Goal: Contribute content: Add original content to the website for others to see

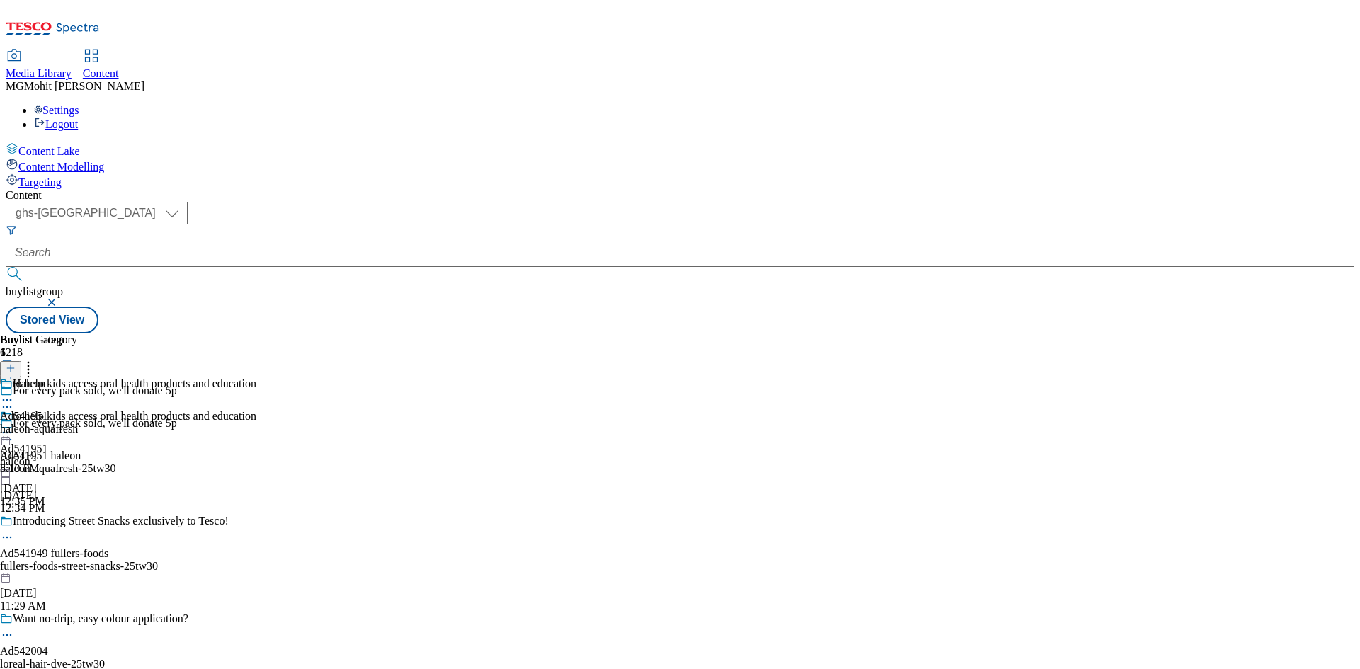
select select "ghs-[GEOGRAPHIC_DATA]"
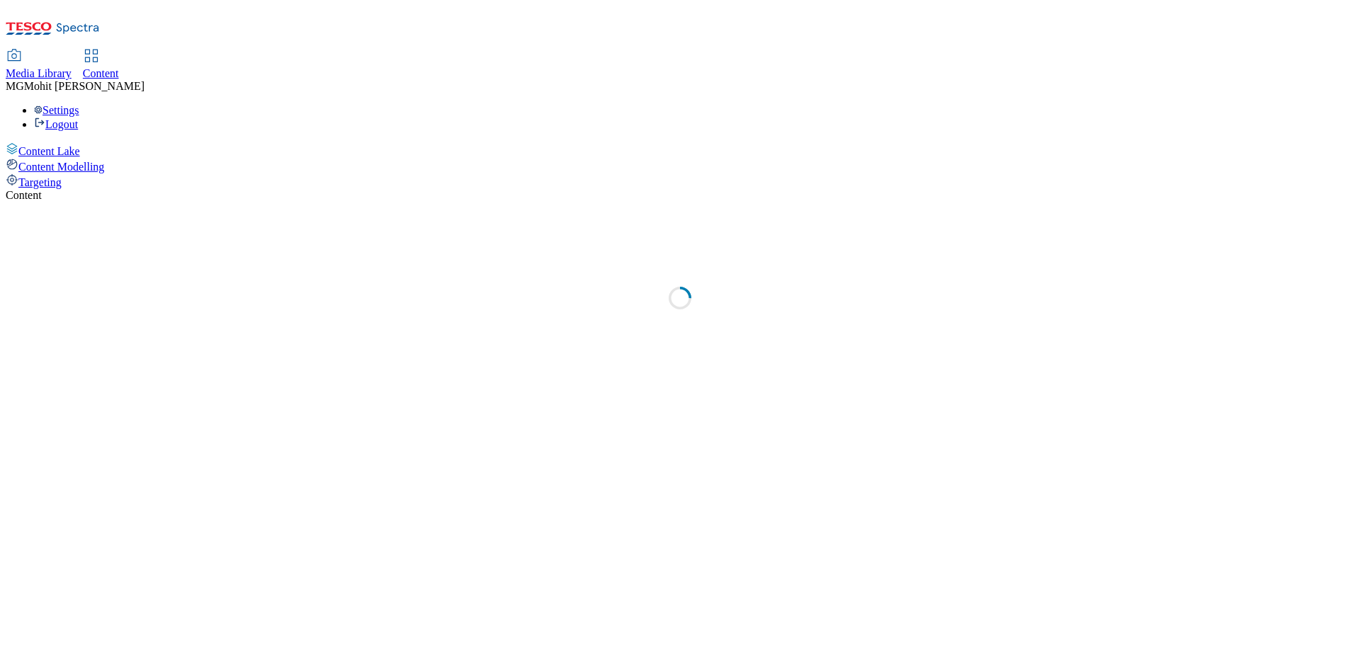
select select "ghs-uk"
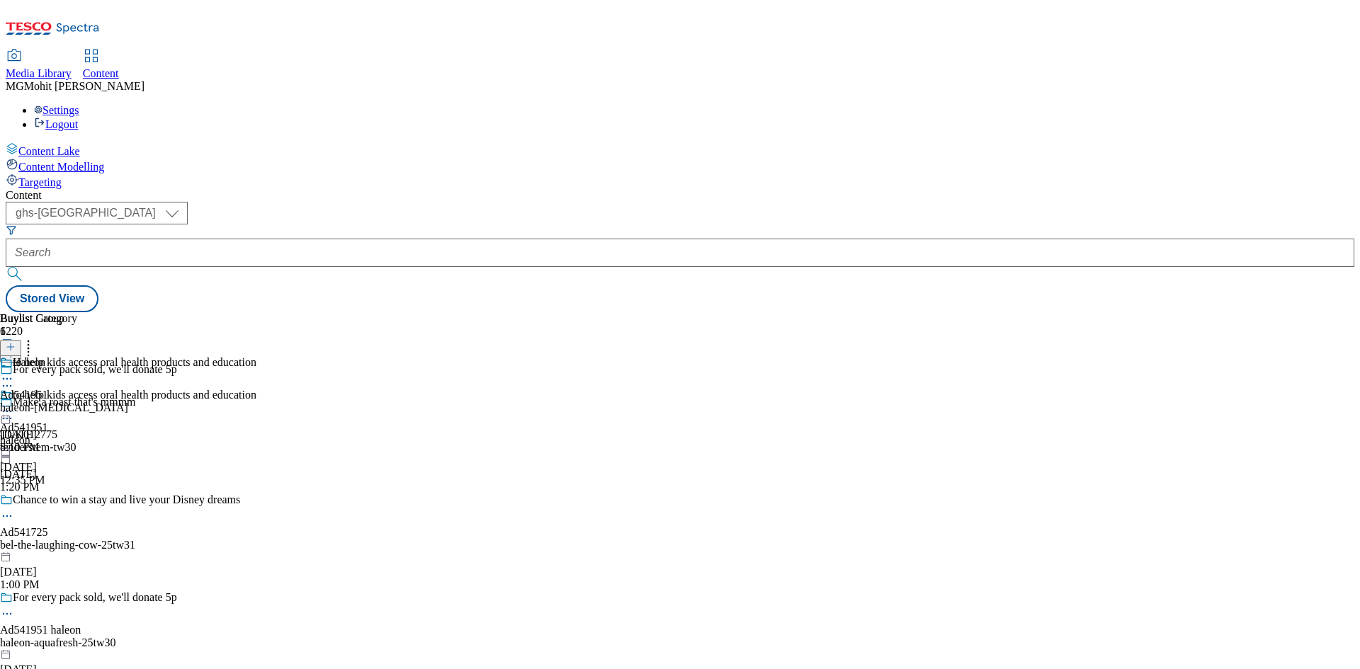
click at [43, 189] on div "Content Lake Content Modelling Targeting" at bounding box center [680, 165] width 1348 height 47
click at [14, 354] on line at bounding box center [10, 354] width 7 height 0
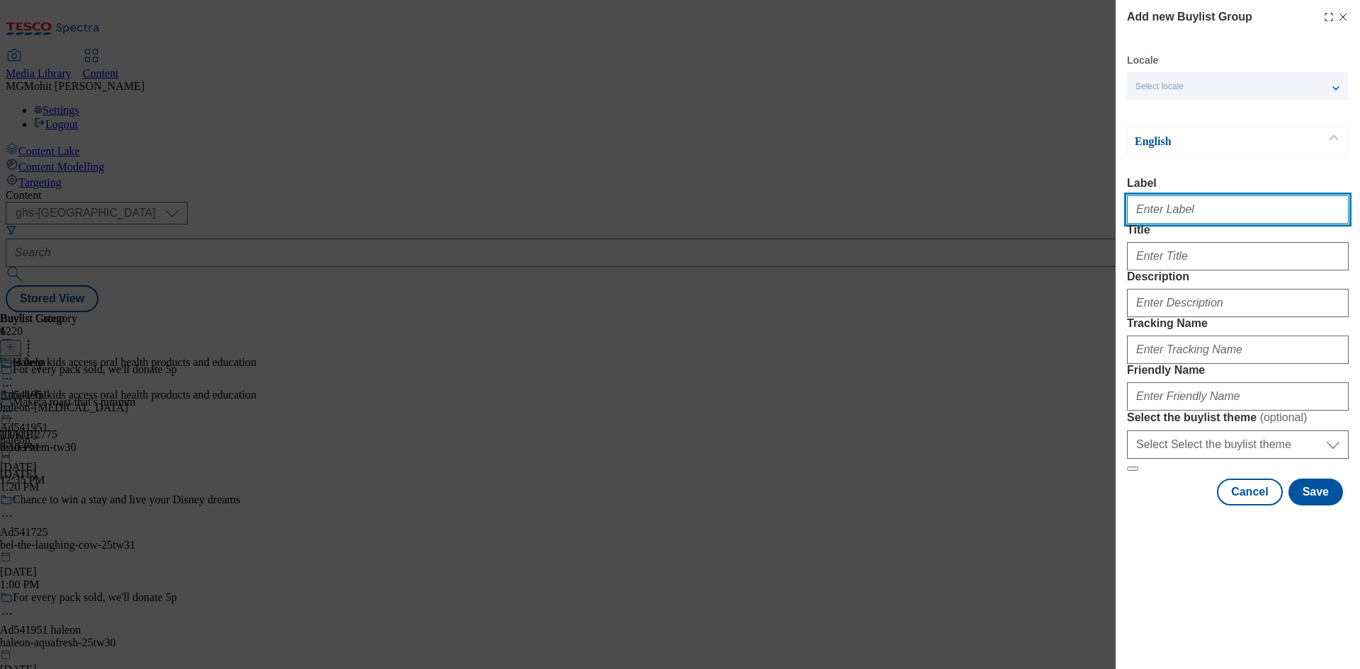
click at [1176, 210] on input "Label" at bounding box center [1238, 209] width 222 height 28
paste input "Ad542058 bayer"
paste input "Modal"
type input "Ad542058 bayer"
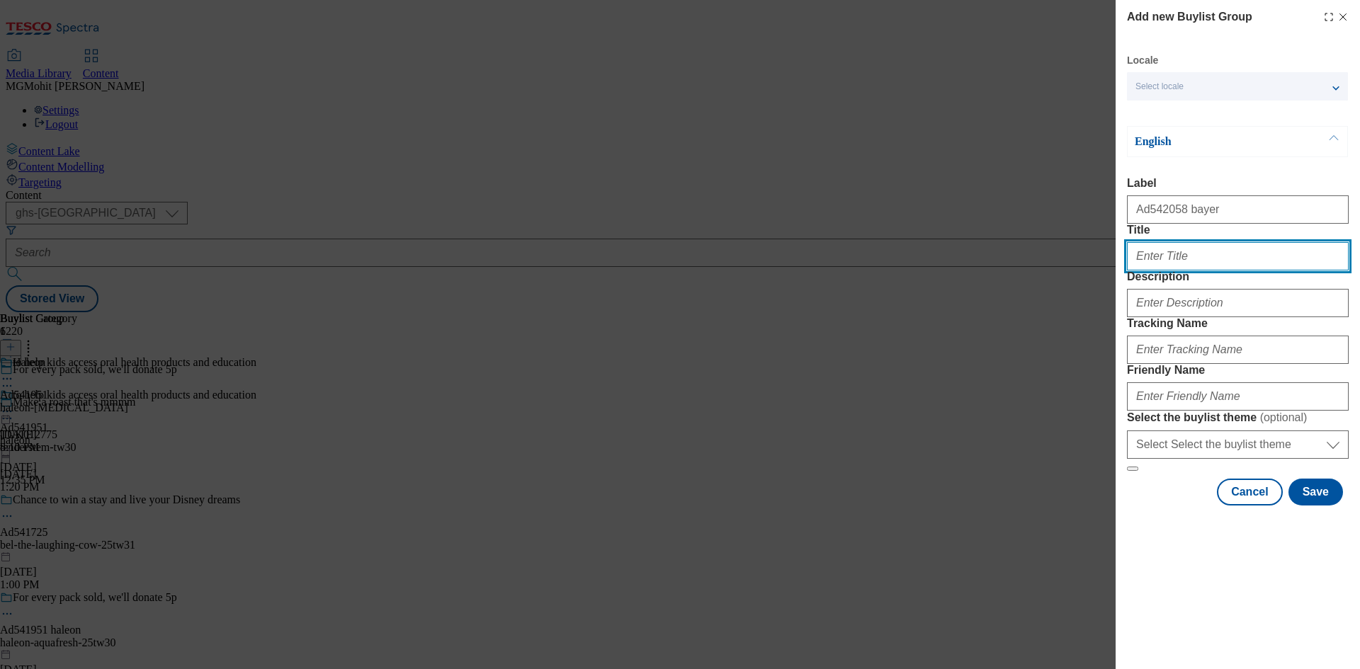
paste input "Discover the Canesten range to support your intimate health"
type input "Discover the Canesten range to support your intimate health"
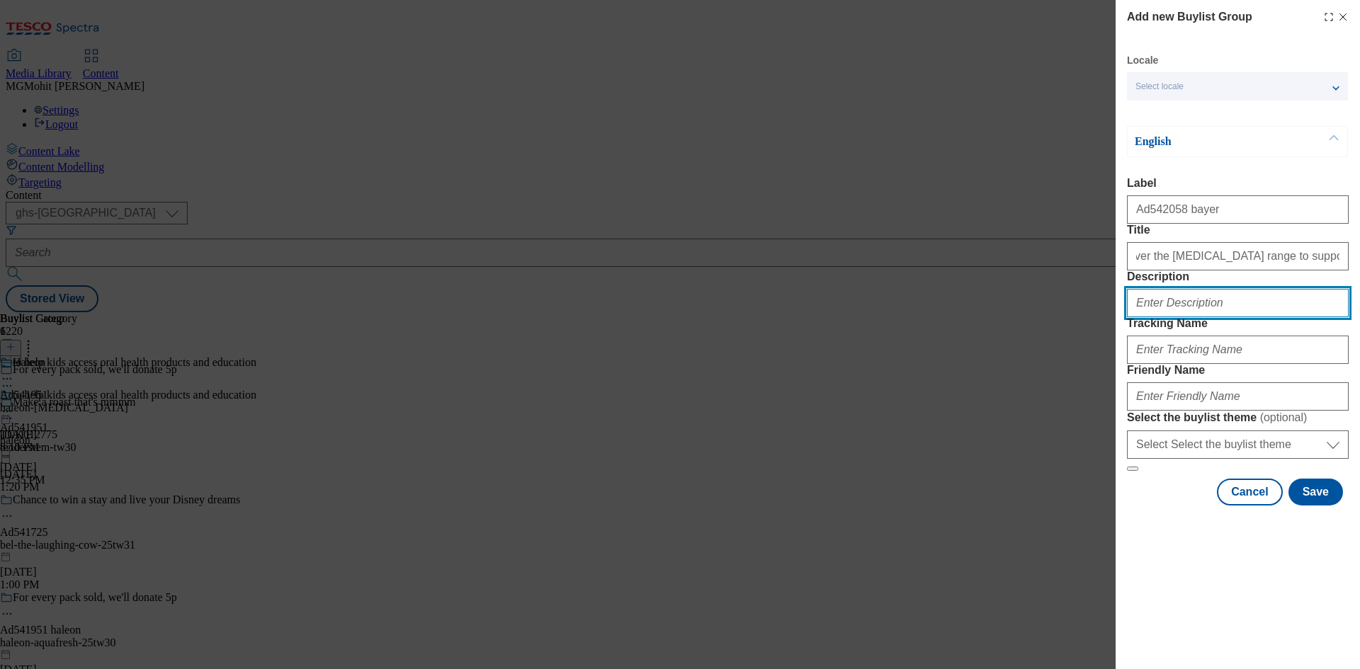
scroll to position [0, 0]
click at [1162, 317] on input "Description" at bounding box center [1238, 303] width 222 height 28
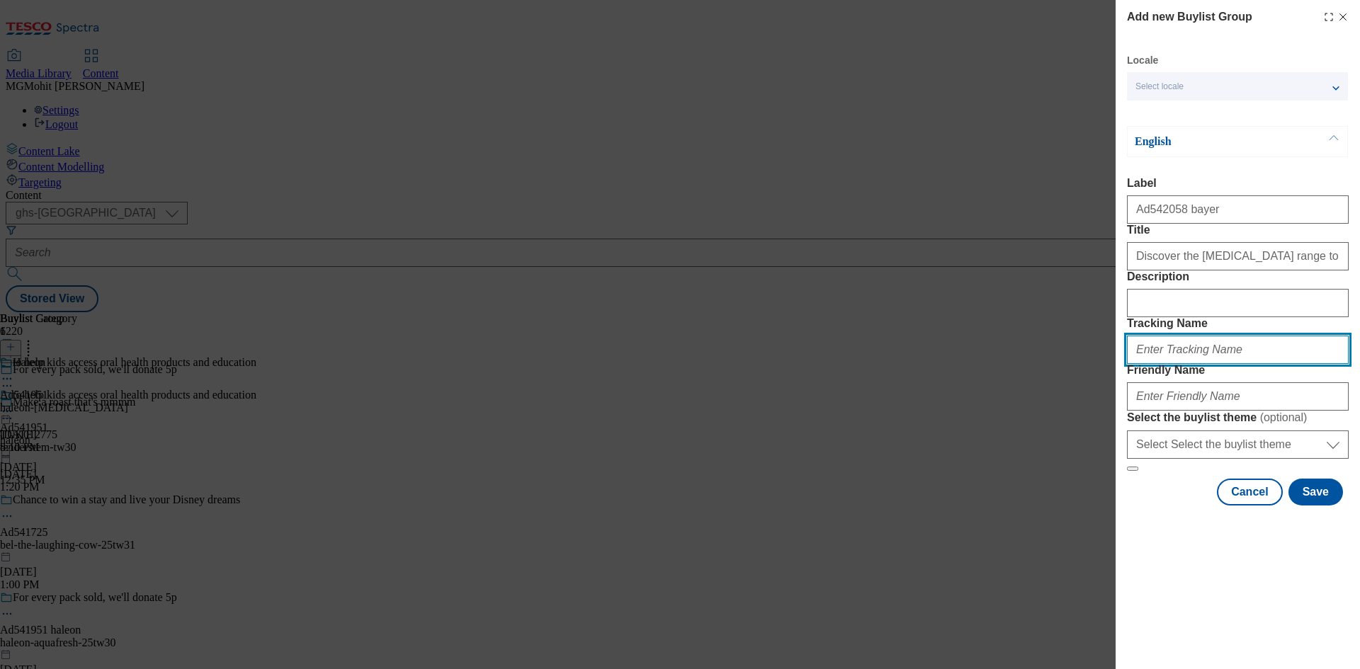
paste input "DH_AD542058"
type input "DH_AD542058"
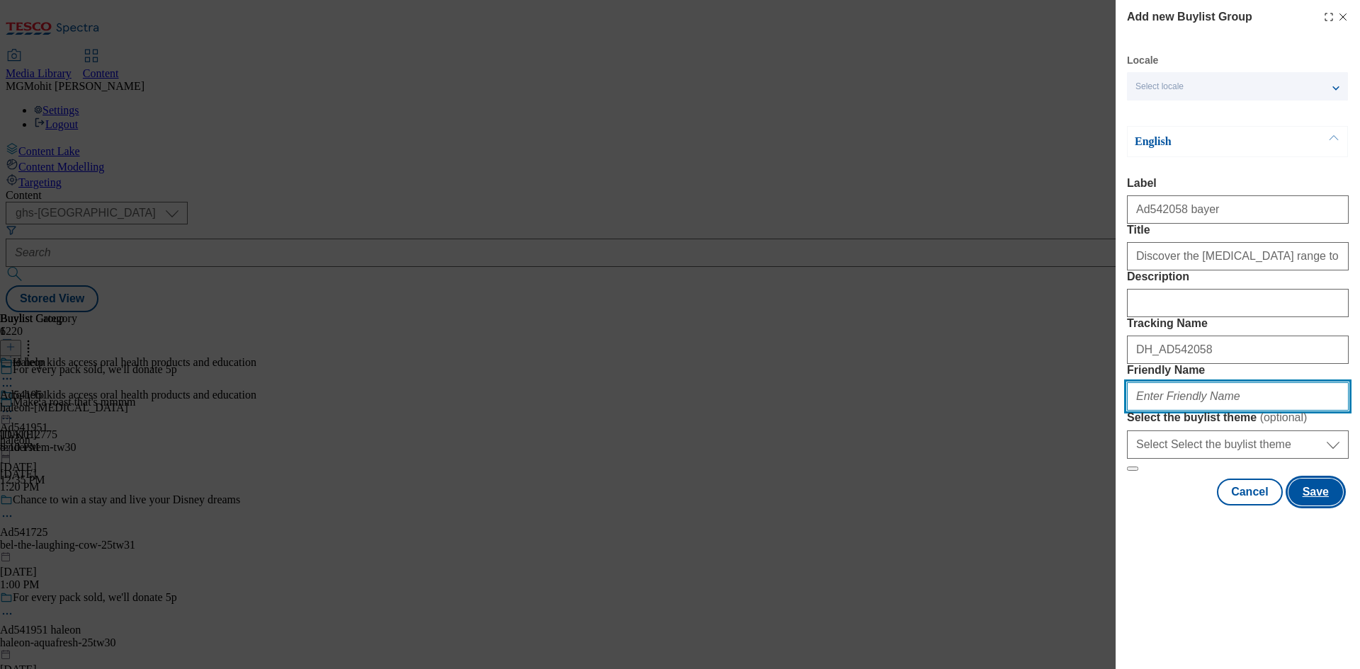
paste input "bayer-canesten-25tw30"
type input "bayer-canesten-25tw30"
click at [1314, 506] on button "Save" at bounding box center [1315, 492] width 55 height 27
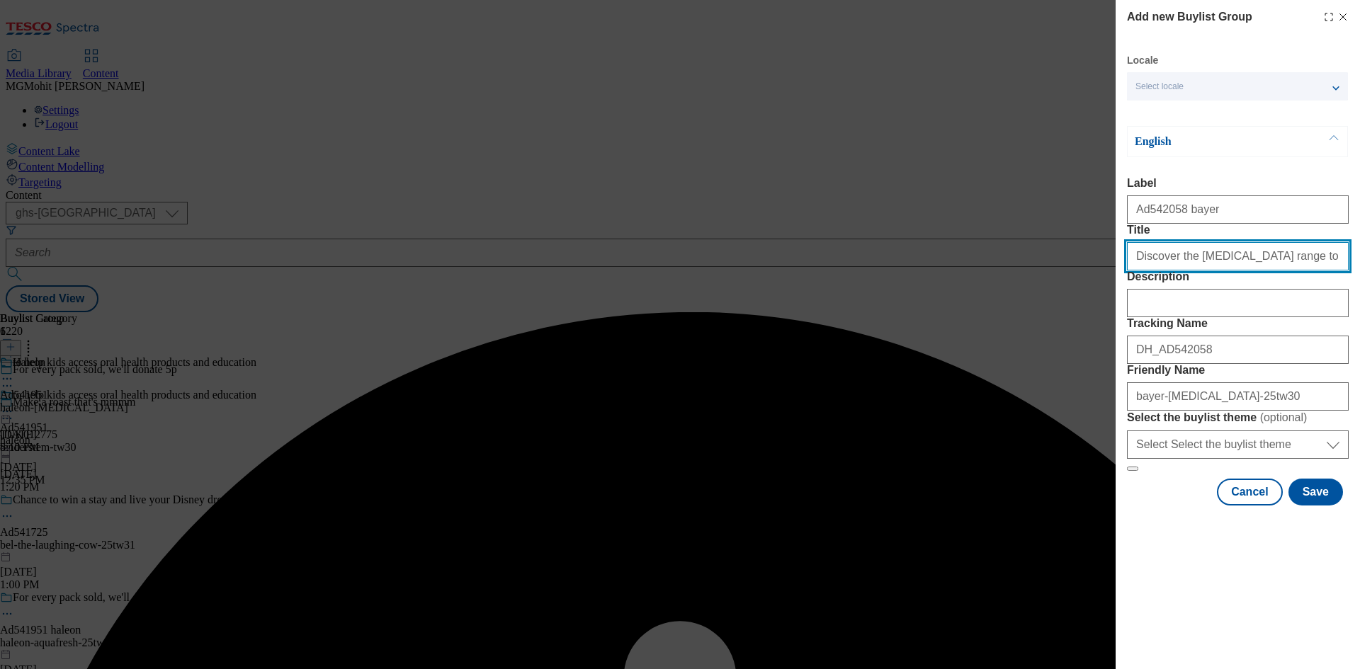
click at [1288, 271] on input "Discover the Canesten range to support your intimate health" at bounding box center [1238, 256] width 222 height 28
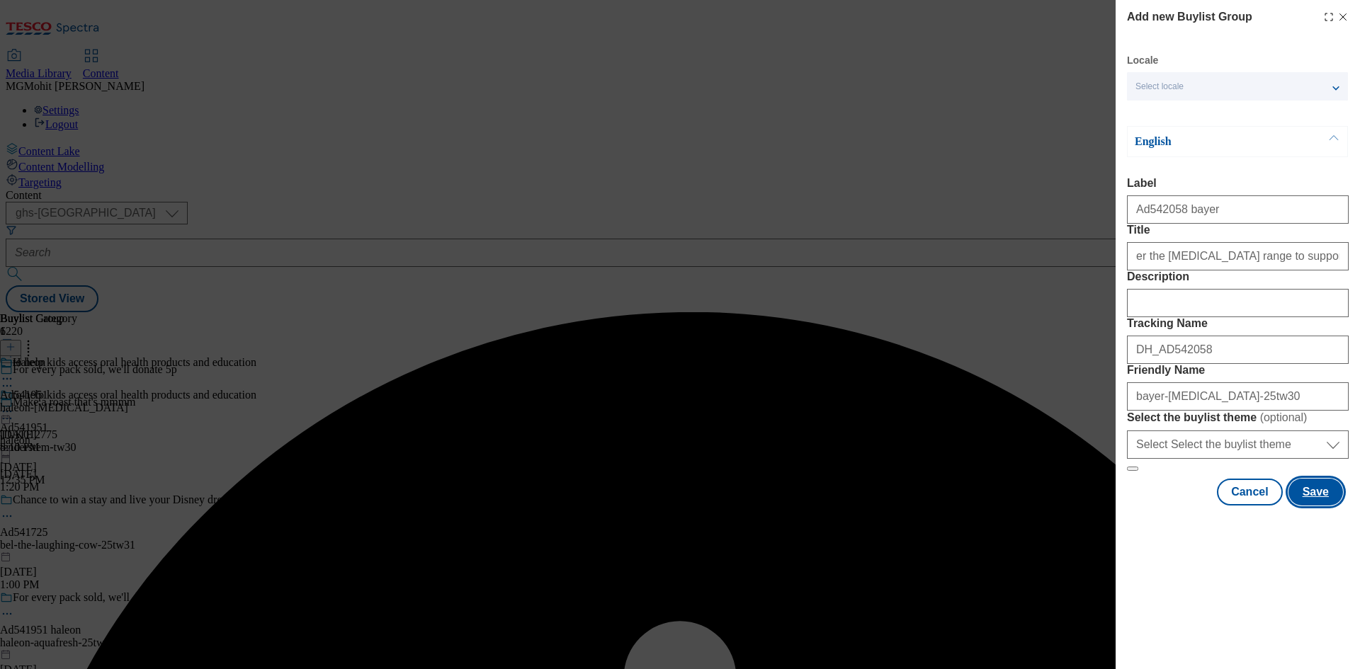
click at [1322, 506] on button "Save" at bounding box center [1315, 492] width 55 height 27
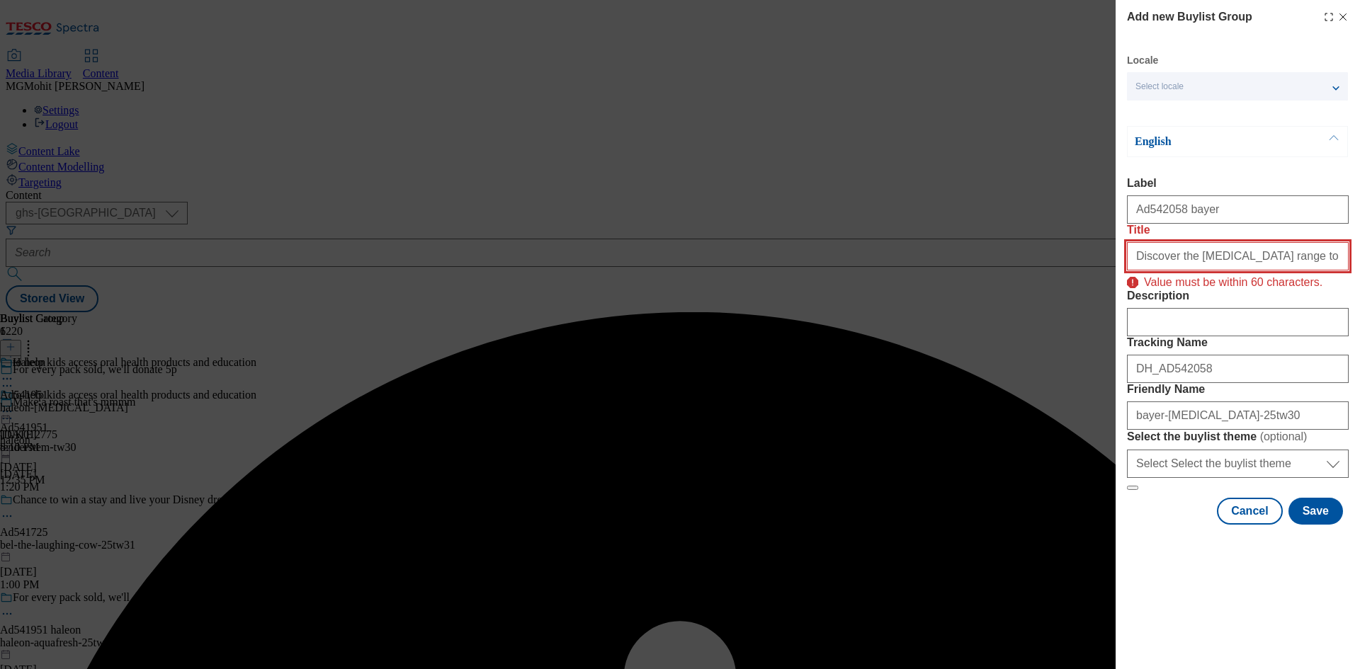
click at [1239, 271] on input "Discover the Canesten range to support your intimate health" at bounding box center [1238, 256] width 222 height 28
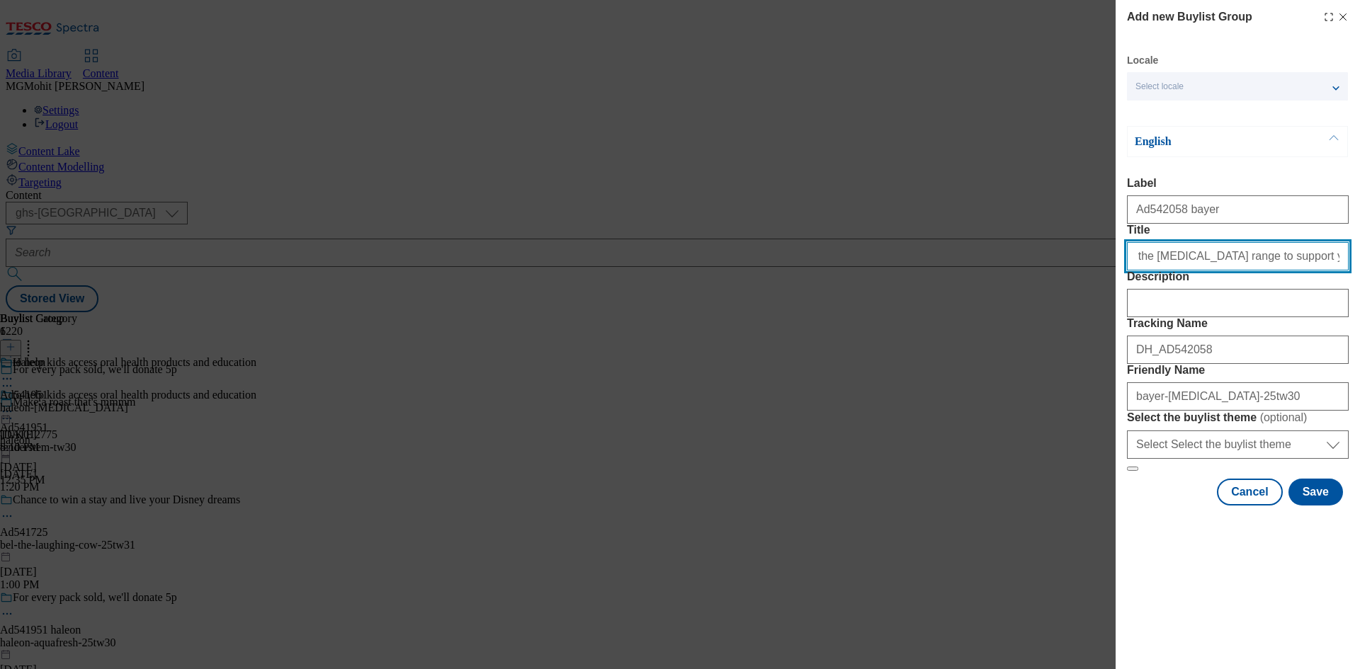
scroll to position [0, 33]
type input "Discover the Canesten range to support your intimate health"
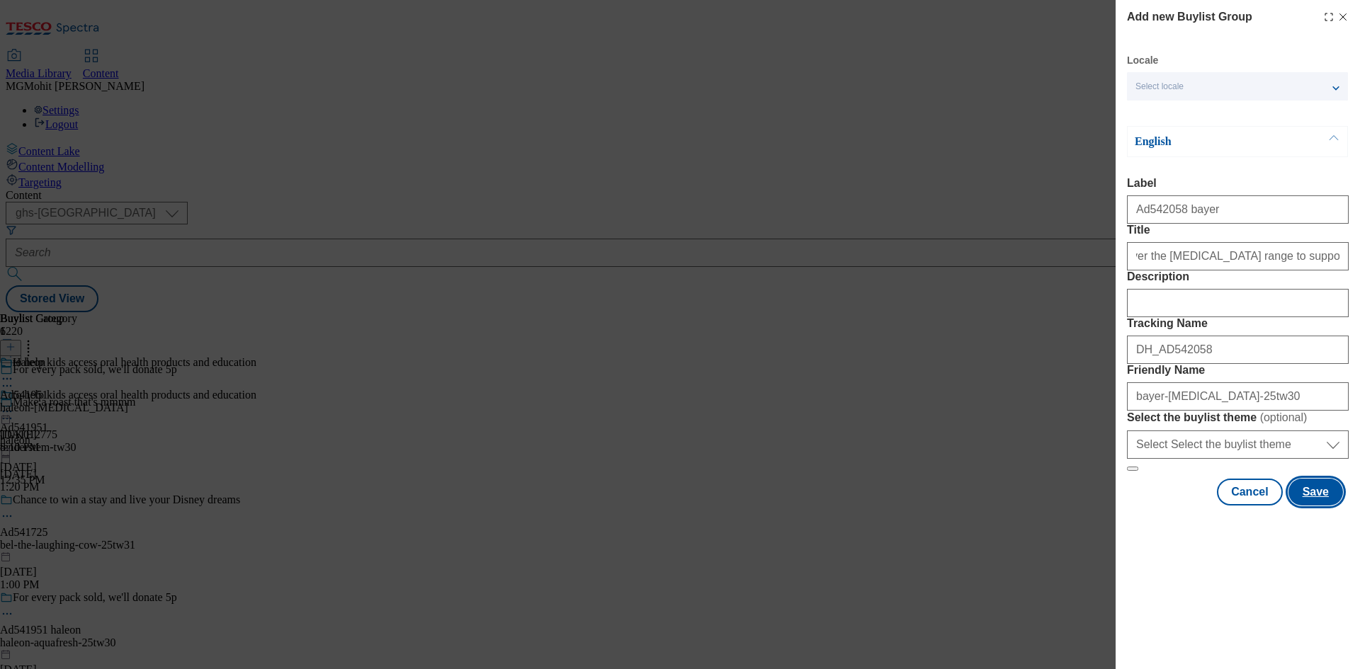
click at [1319, 506] on button "Save" at bounding box center [1315, 492] width 55 height 27
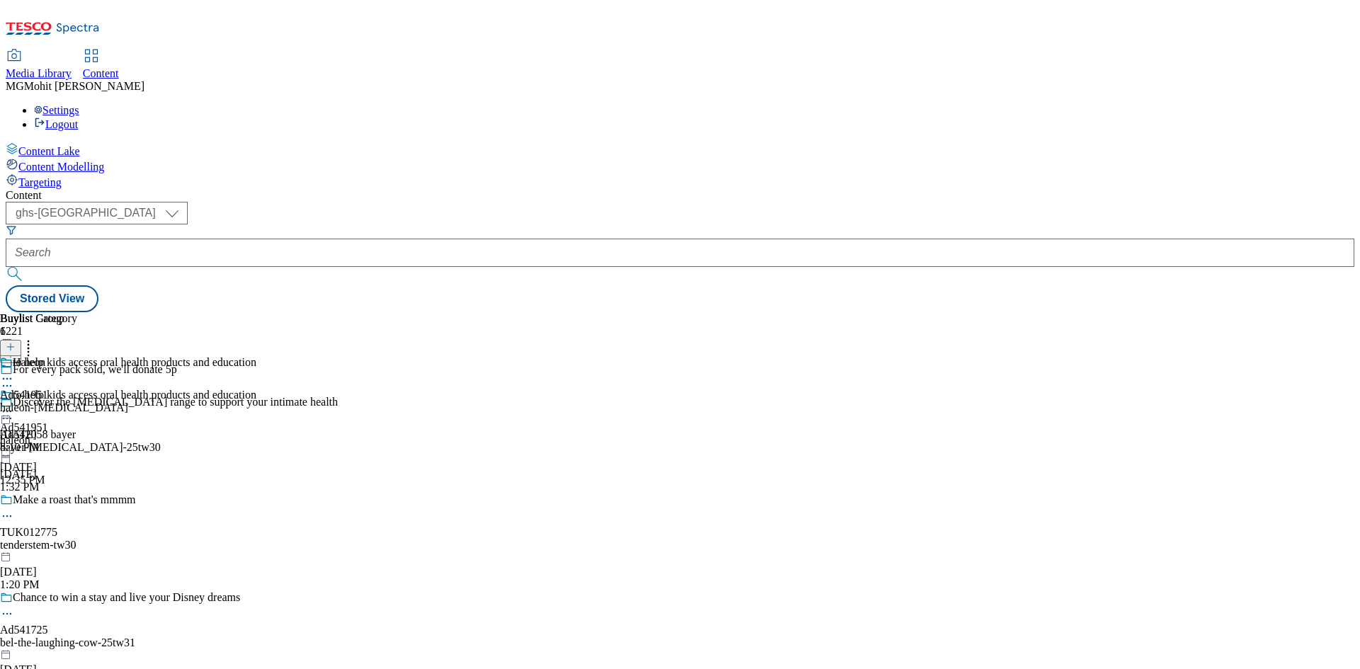
click at [338, 441] on div "bayer-canesten-25tw30" at bounding box center [169, 447] width 338 height 13
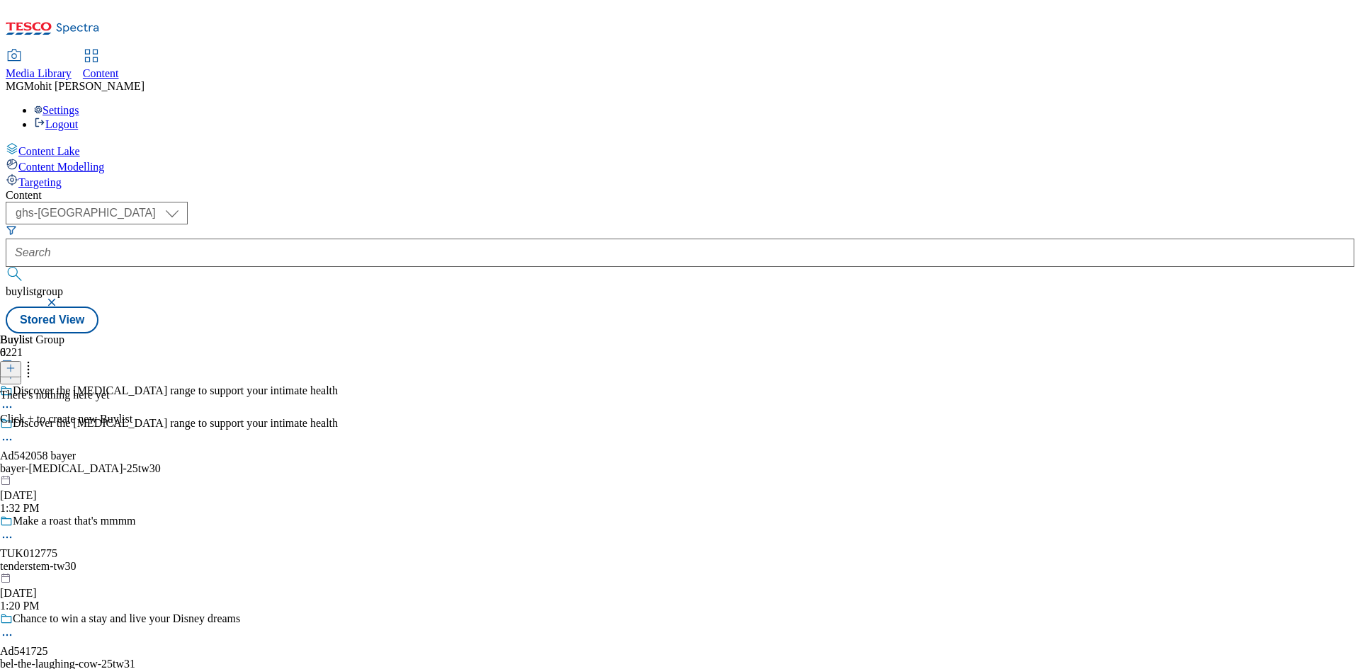
click at [16, 363] on icon at bounding box center [11, 368] width 10 height 10
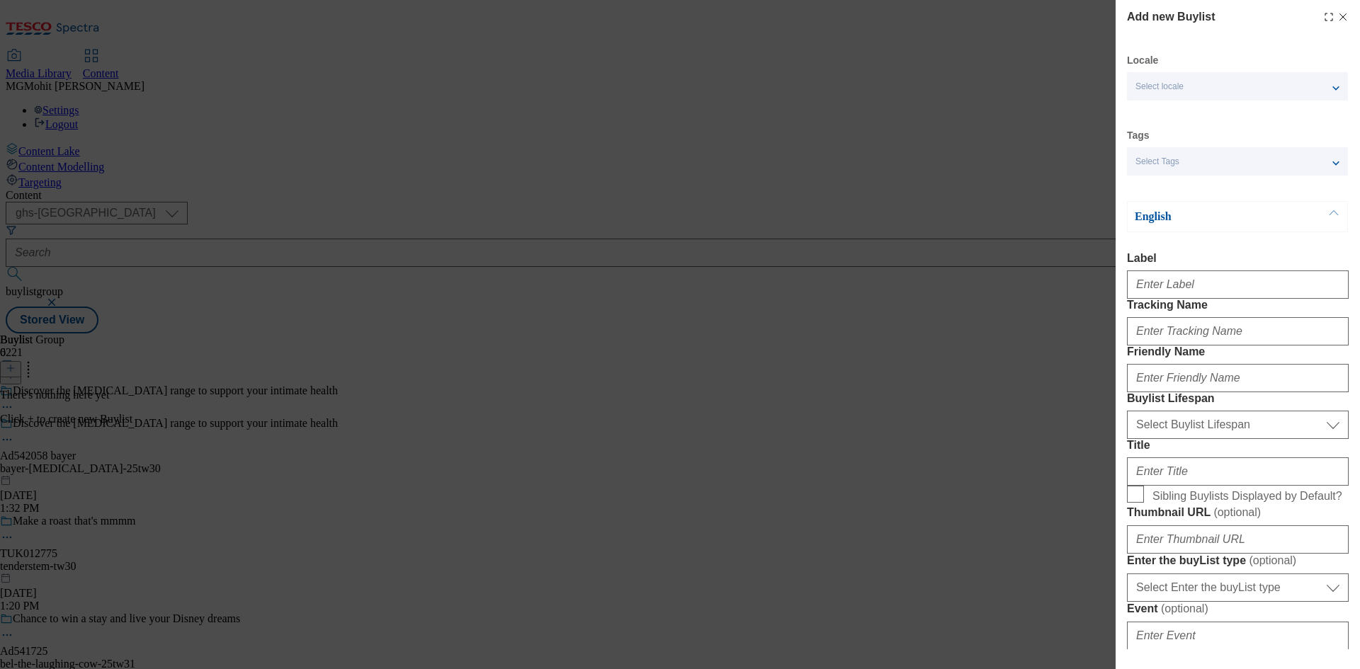
click at [1189, 299] on div "Modal" at bounding box center [1238, 282] width 222 height 34
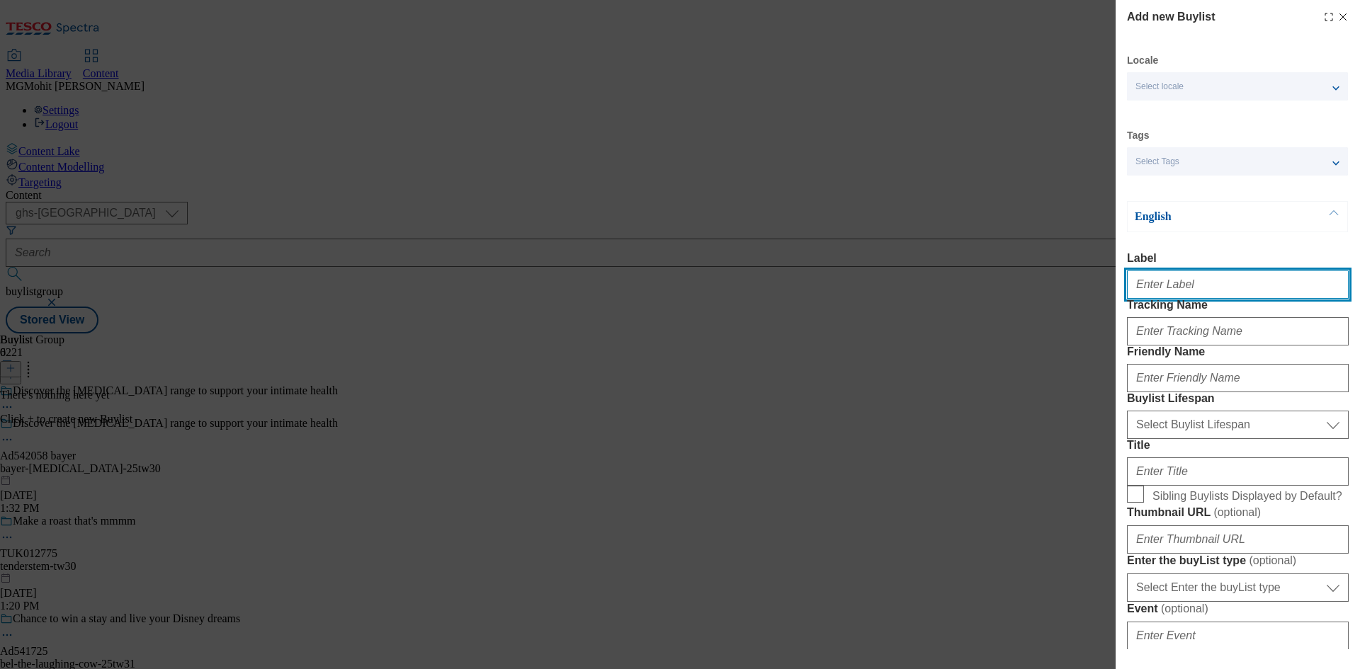
click at [1205, 290] on input "Label" at bounding box center [1238, 285] width 222 height 28
paste input "Ad542058"
type input "Ad542058"
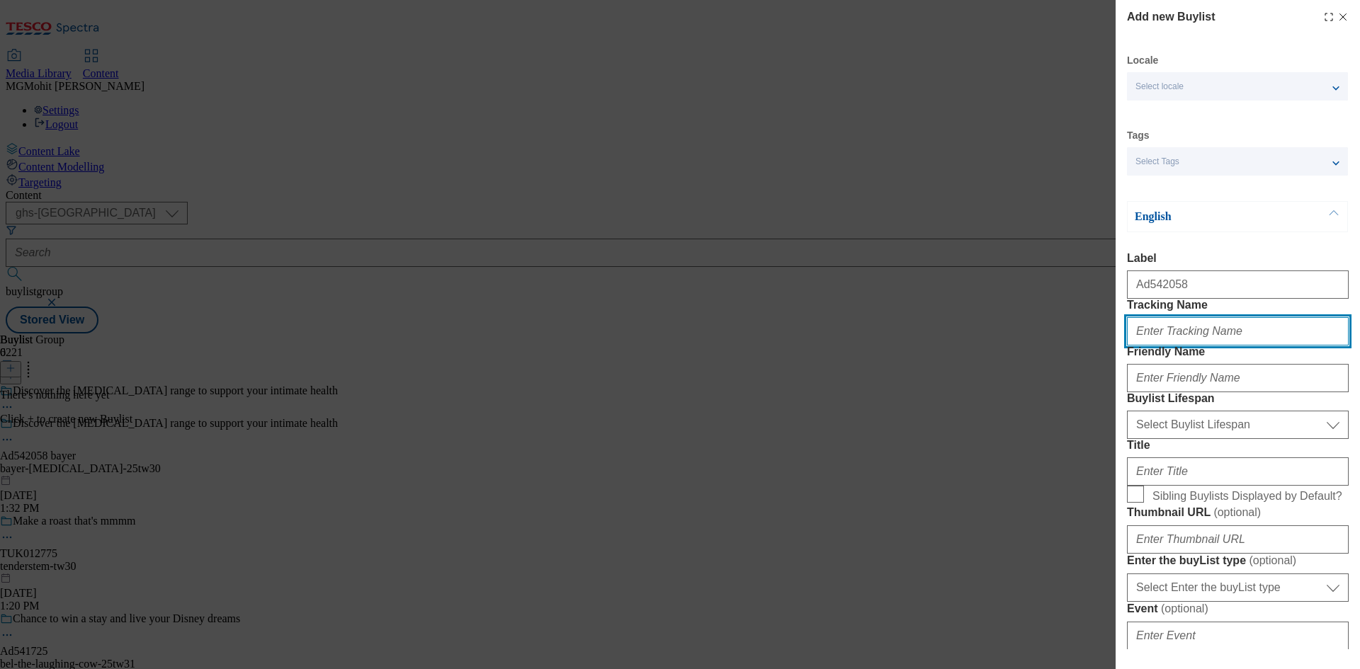
paste input "DH_AD542058"
type input "DH_AD542058"
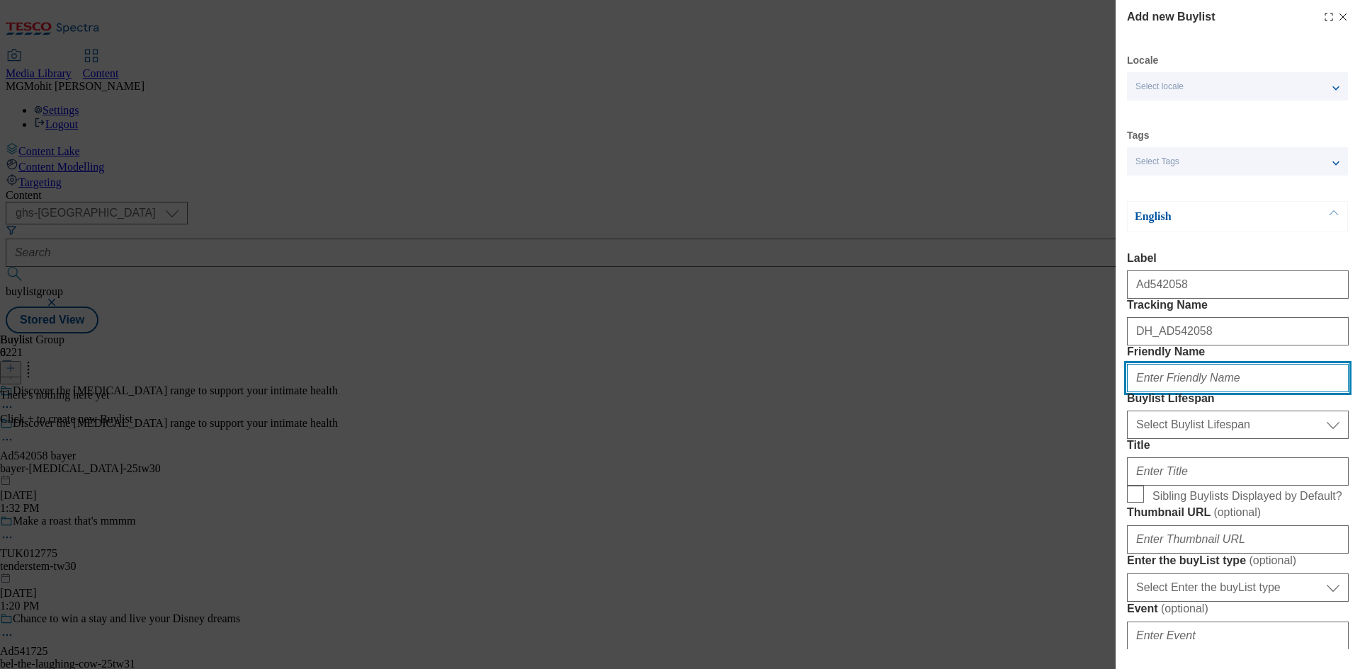
paste input "bayer"
type input "bayer"
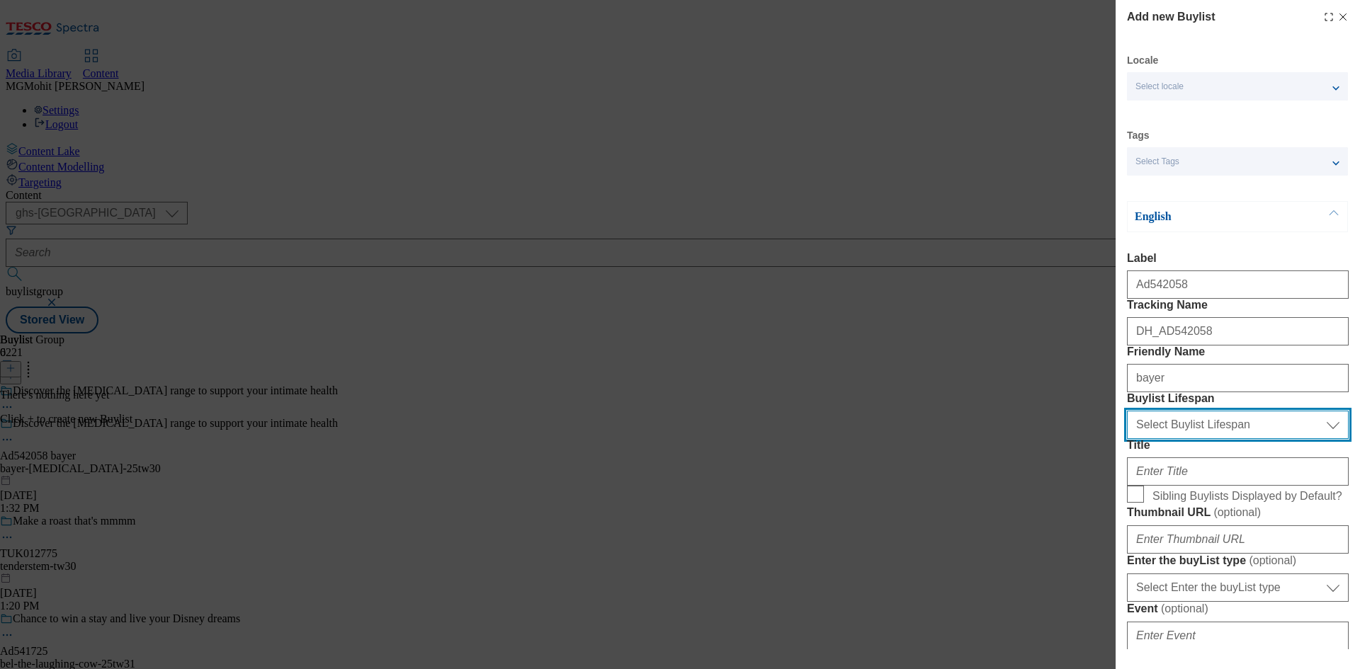
drag, startPoint x: 1203, startPoint y: 502, endPoint x: 1191, endPoint y: 509, distance: 13.6
click at [1203, 439] on select "Select Buylist Lifespan evergreen seasonal tactical" at bounding box center [1238, 425] width 222 height 28
select select "tactical"
click at [1127, 439] on select "Select Buylist Lifespan evergreen seasonal tactical" at bounding box center [1238, 425] width 222 height 28
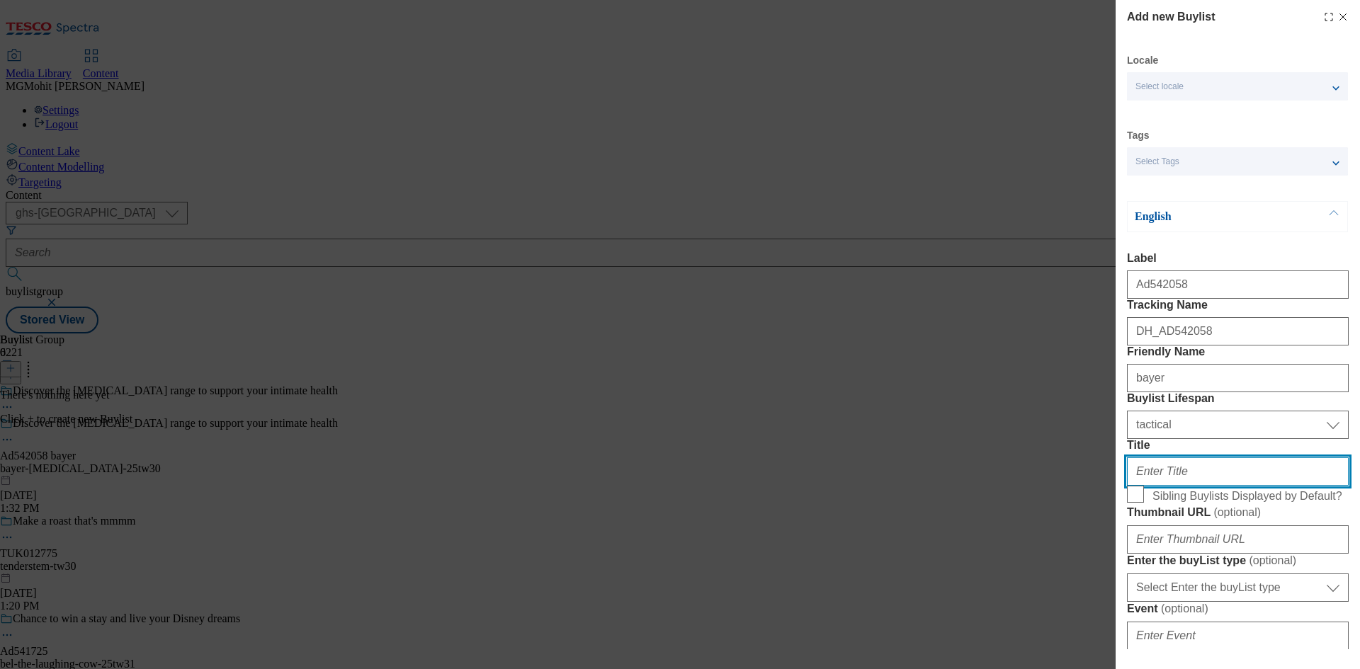
click at [1160, 486] on input "Title" at bounding box center [1238, 472] width 222 height 28
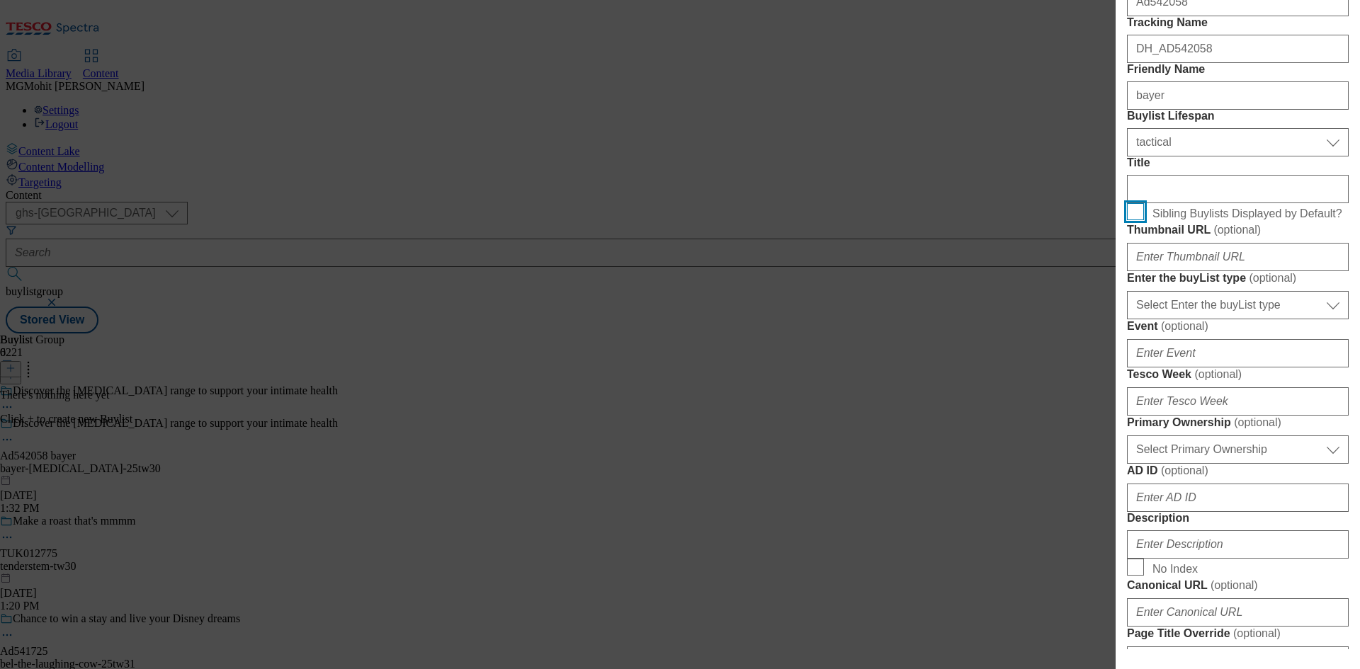
scroll to position [283, 0]
drag, startPoint x: 1179, startPoint y: 467, endPoint x: 1166, endPoint y: 484, distance: 21.1
click at [1179, 319] on select "Select Enter the buyList type event supplier funded long term >4 weeks supplier…" at bounding box center [1238, 304] width 222 height 28
select select "supplier funded short term 1-3 weeks"
click at [1127, 319] on select "Select Enter the buyList type event supplier funded long term >4 weeks supplier…" at bounding box center [1238, 304] width 222 height 28
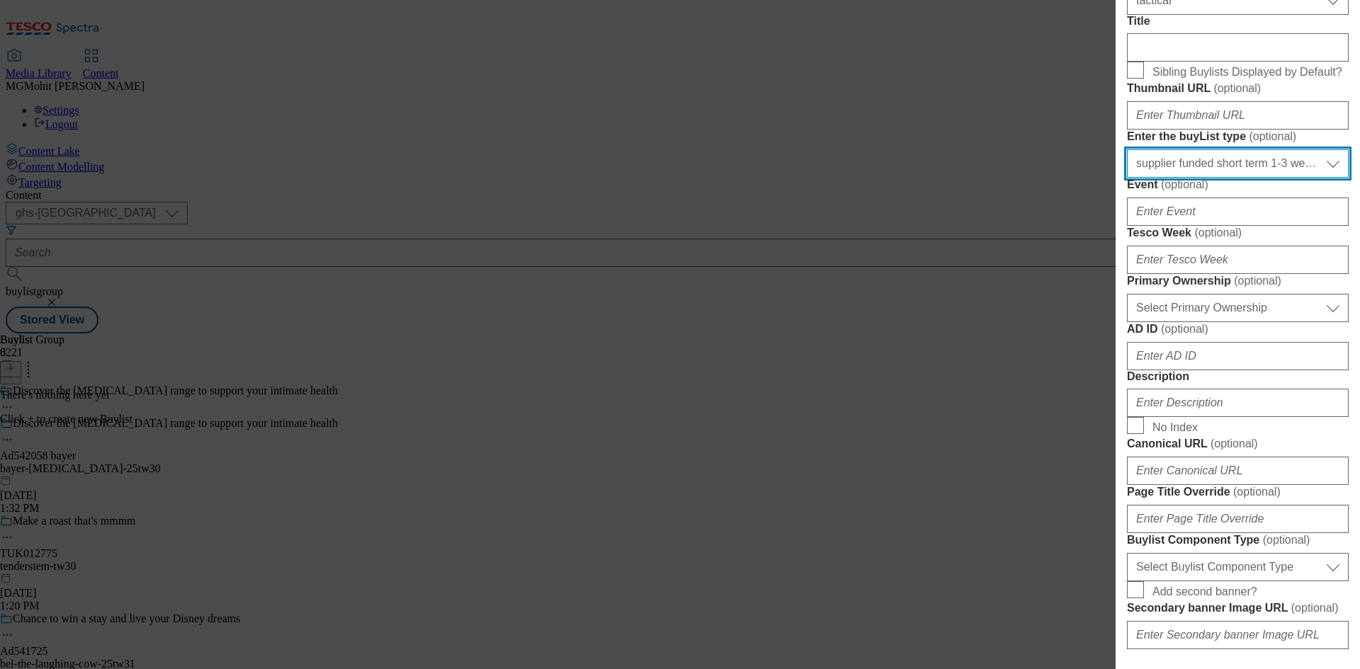
scroll to position [425, 0]
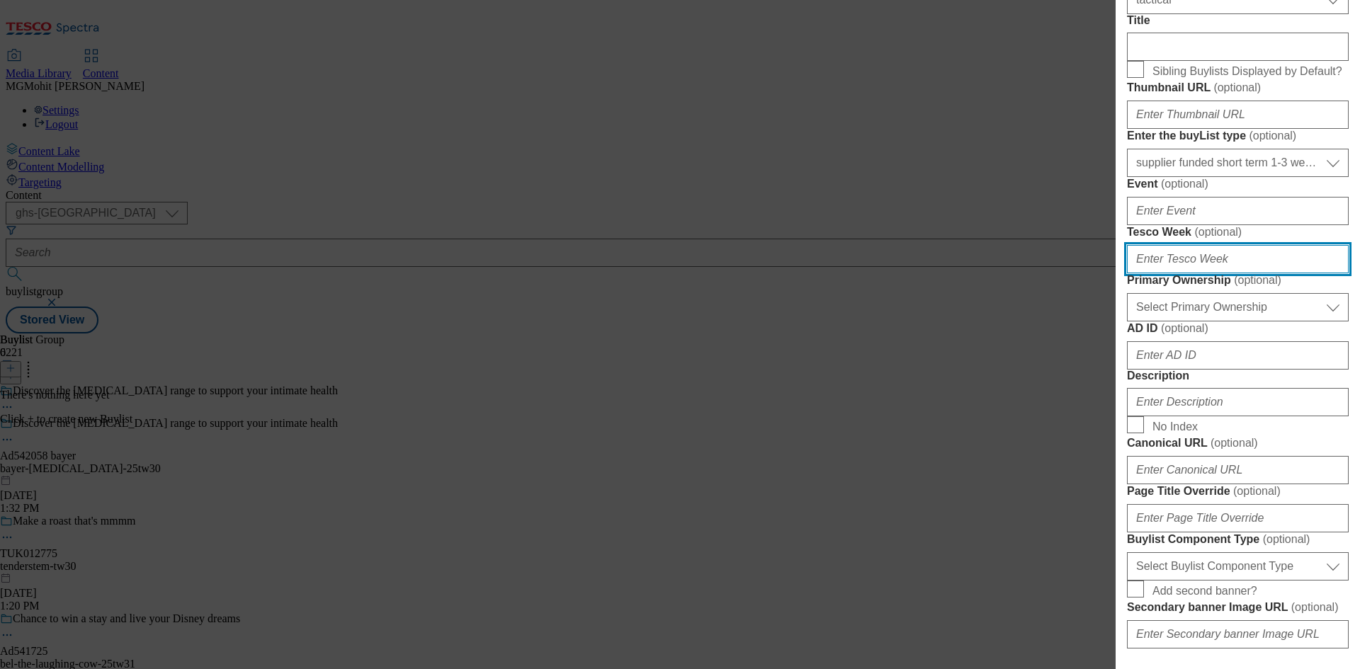
click at [1166, 273] on input "Tesco Week ( optional )" at bounding box center [1238, 259] width 222 height 28
type input "30"
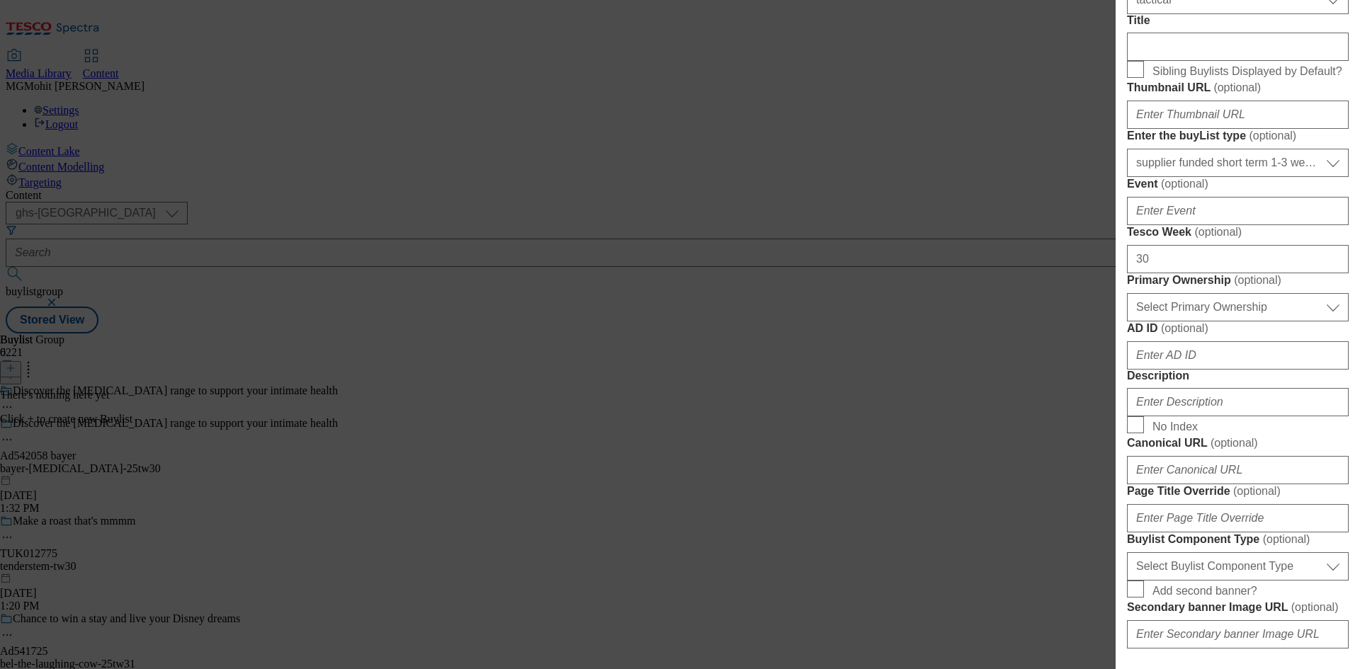
click at [1152, 322] on div "Select Primary Ownership tesco dunnhumby Select Primary Ownership" at bounding box center [1238, 305] width 222 height 34
click at [1157, 322] on select "Select Primary Ownership tesco dunnhumby" at bounding box center [1238, 307] width 222 height 28
select select "dunnhumby"
click at [1127, 322] on select "Select Primary Ownership tesco dunnhumby" at bounding box center [1238, 307] width 222 height 28
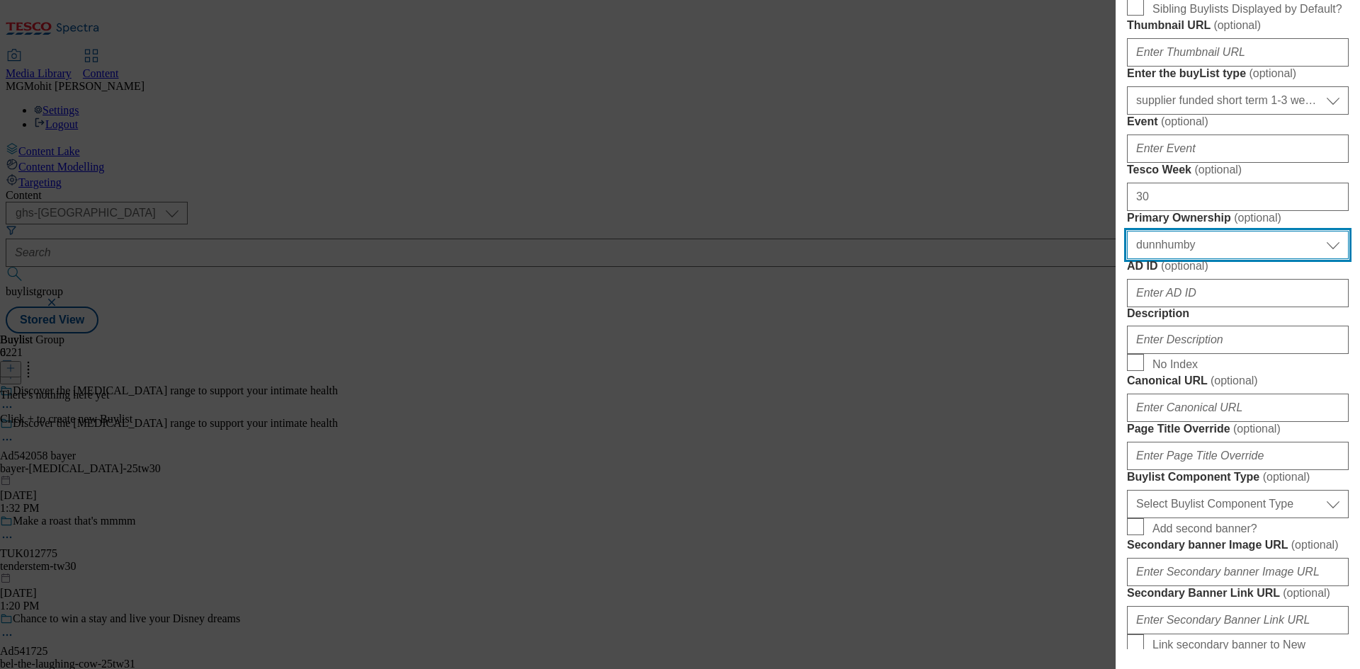
scroll to position [708, 0]
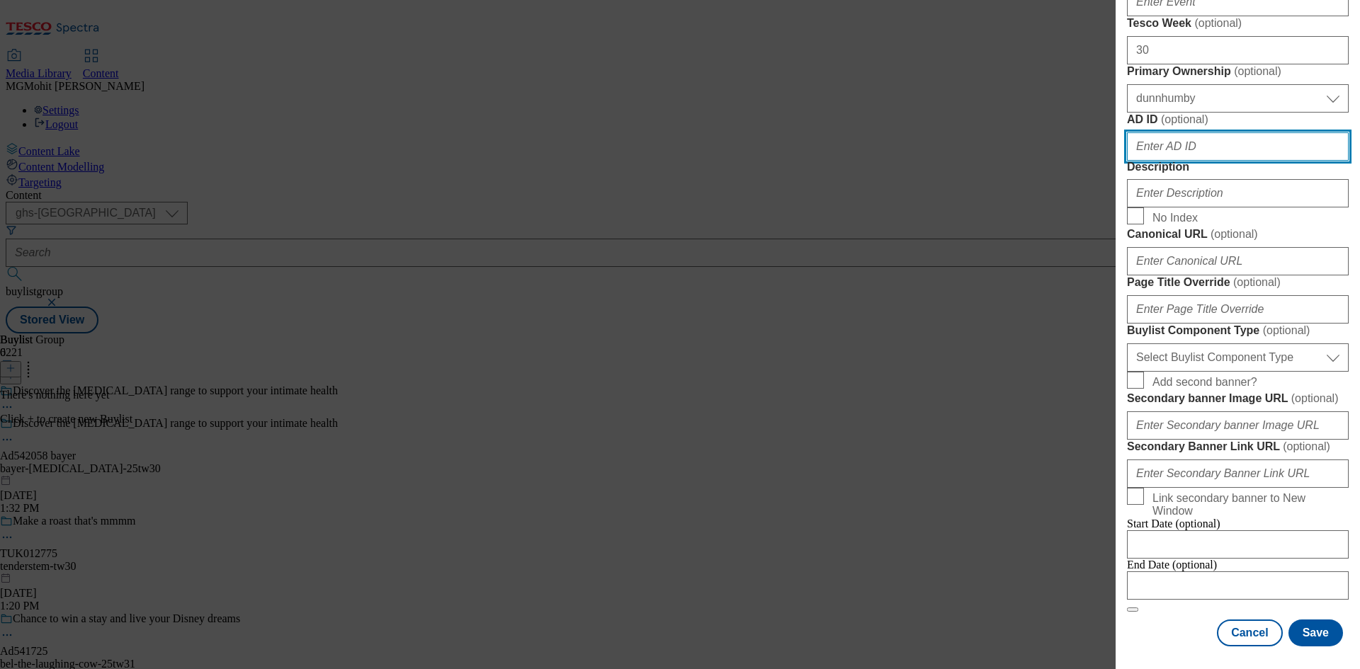
click at [1200, 161] on input "AD ID ( optional )" at bounding box center [1238, 146] width 222 height 28
paste input "542058"
type input "542058"
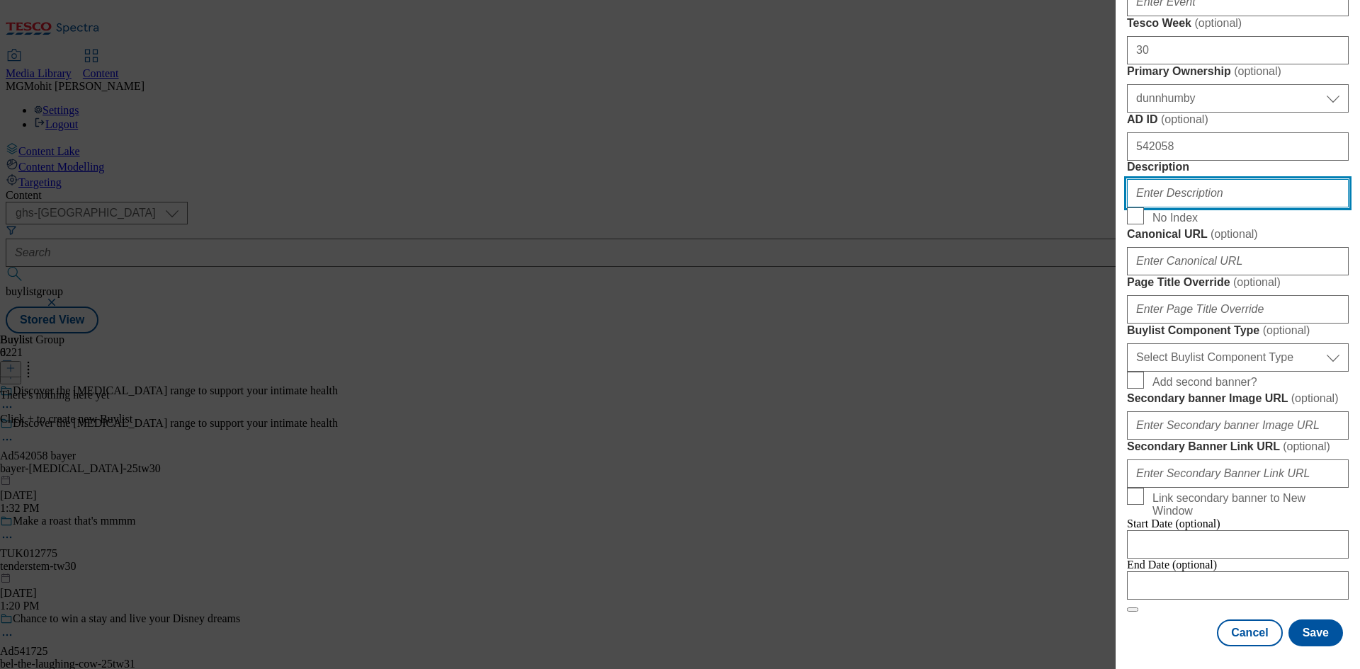
click at [1196, 208] on input "Description" at bounding box center [1238, 193] width 222 height 28
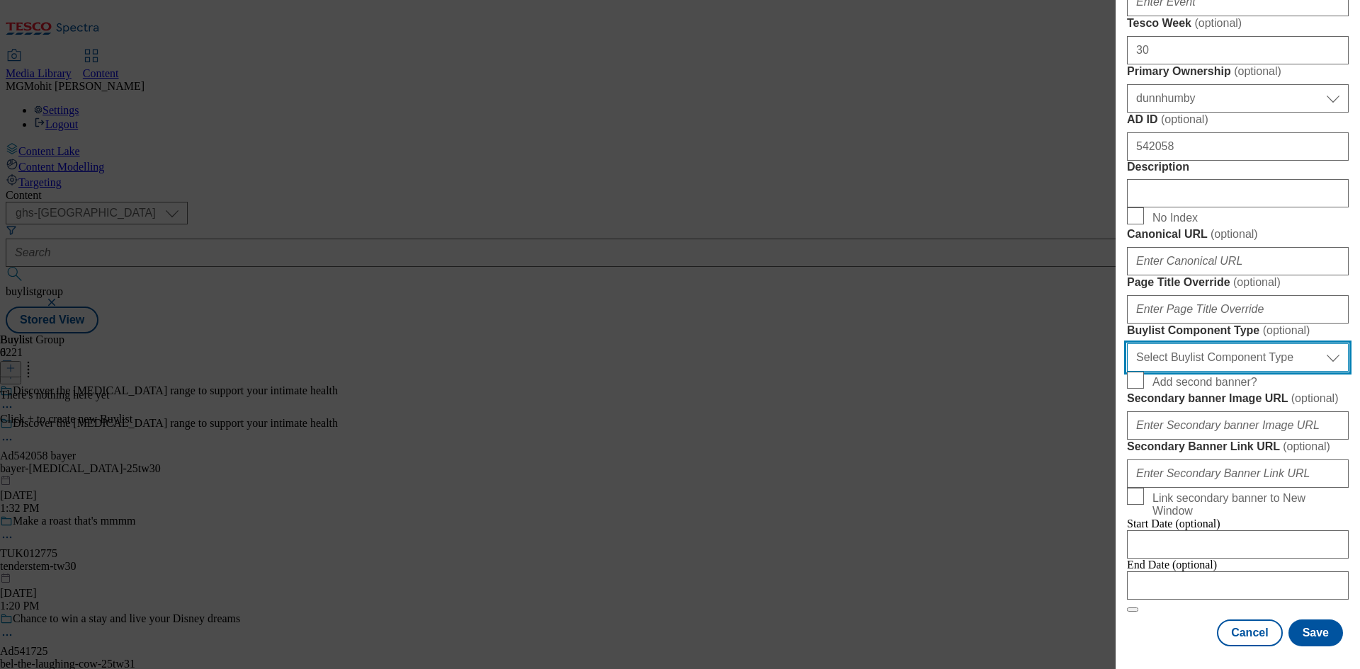
click at [1201, 372] on select "Select Buylist Component Type Banner Competition Header Meal" at bounding box center [1238, 357] width 222 height 28
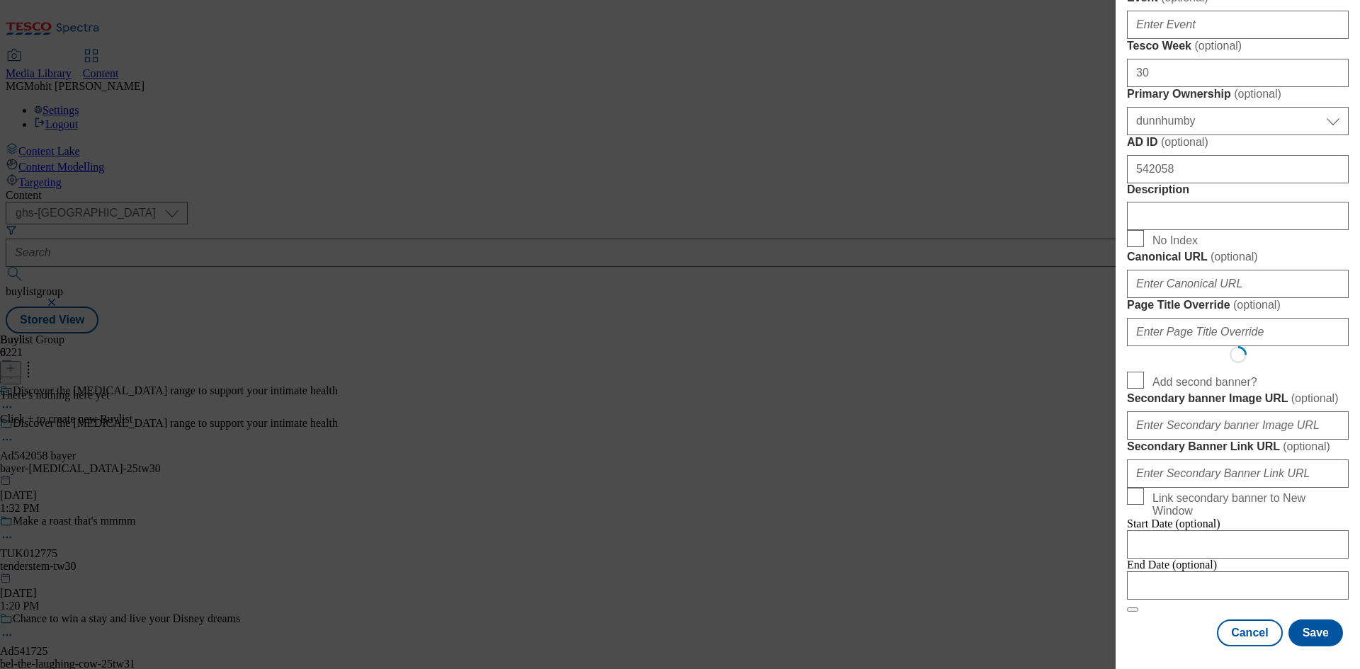
select select "Banner"
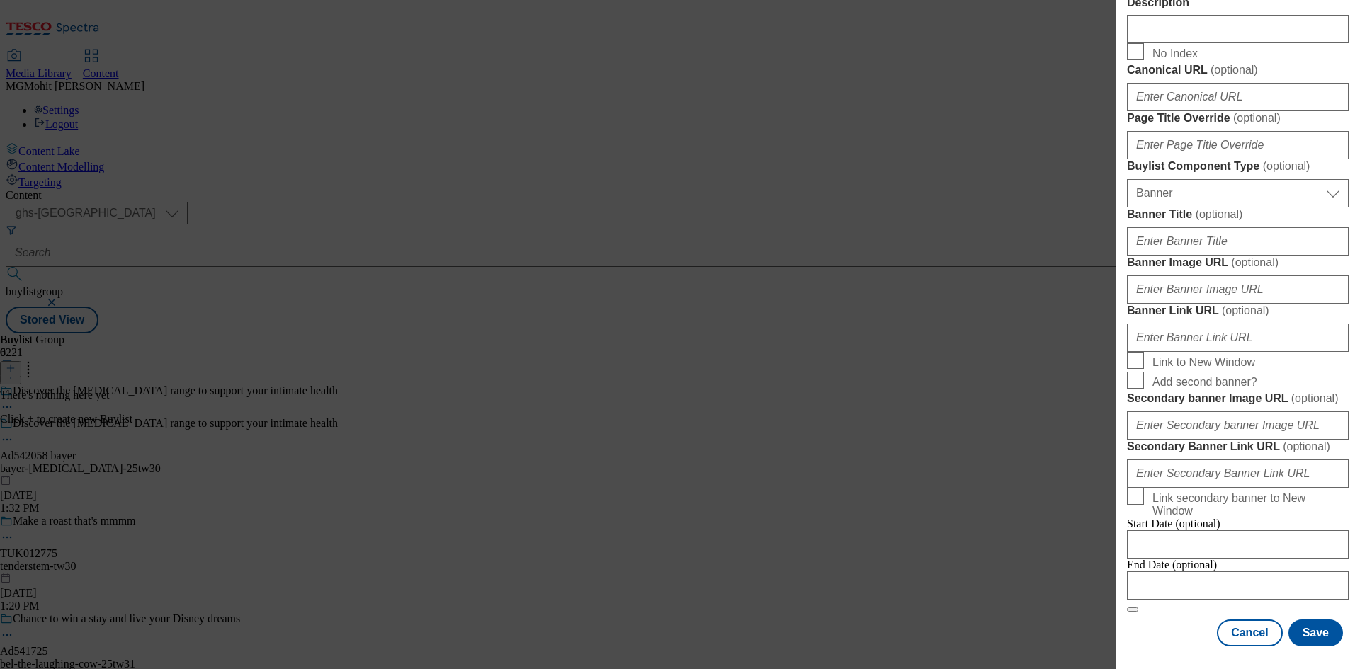
scroll to position [1404, 0]
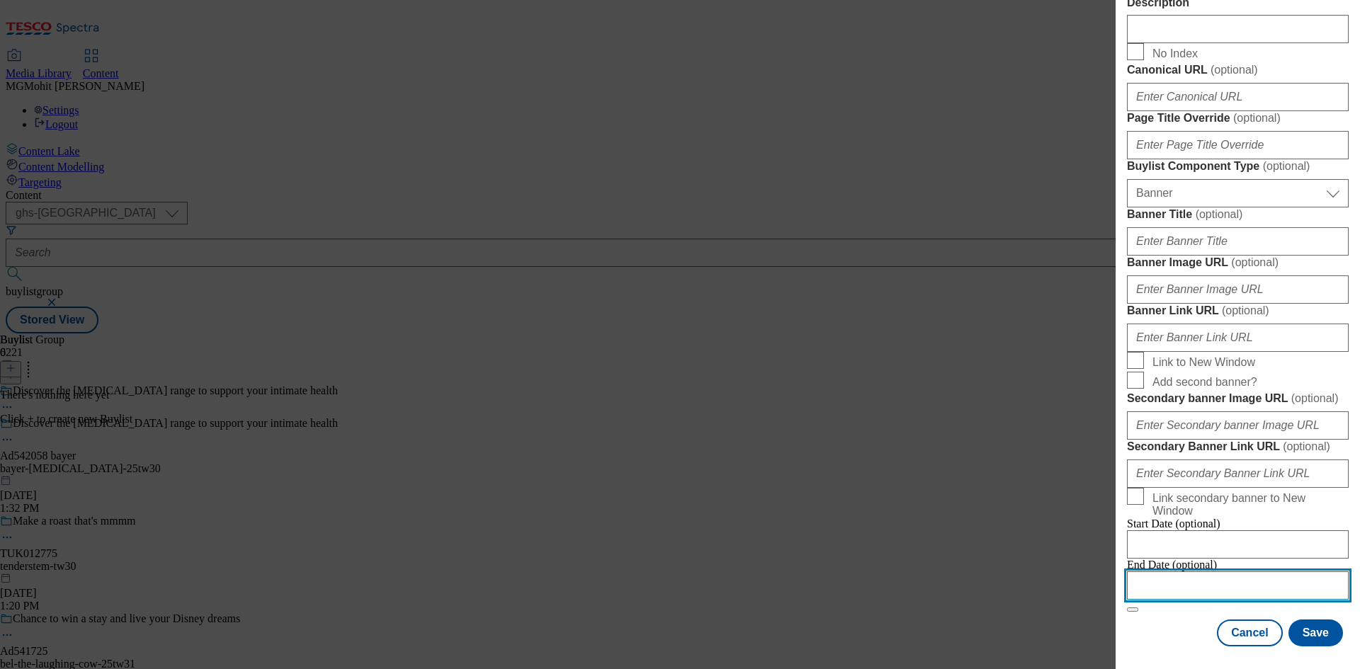
click at [1202, 573] on input "Modal" at bounding box center [1238, 586] width 222 height 28
select select "2025"
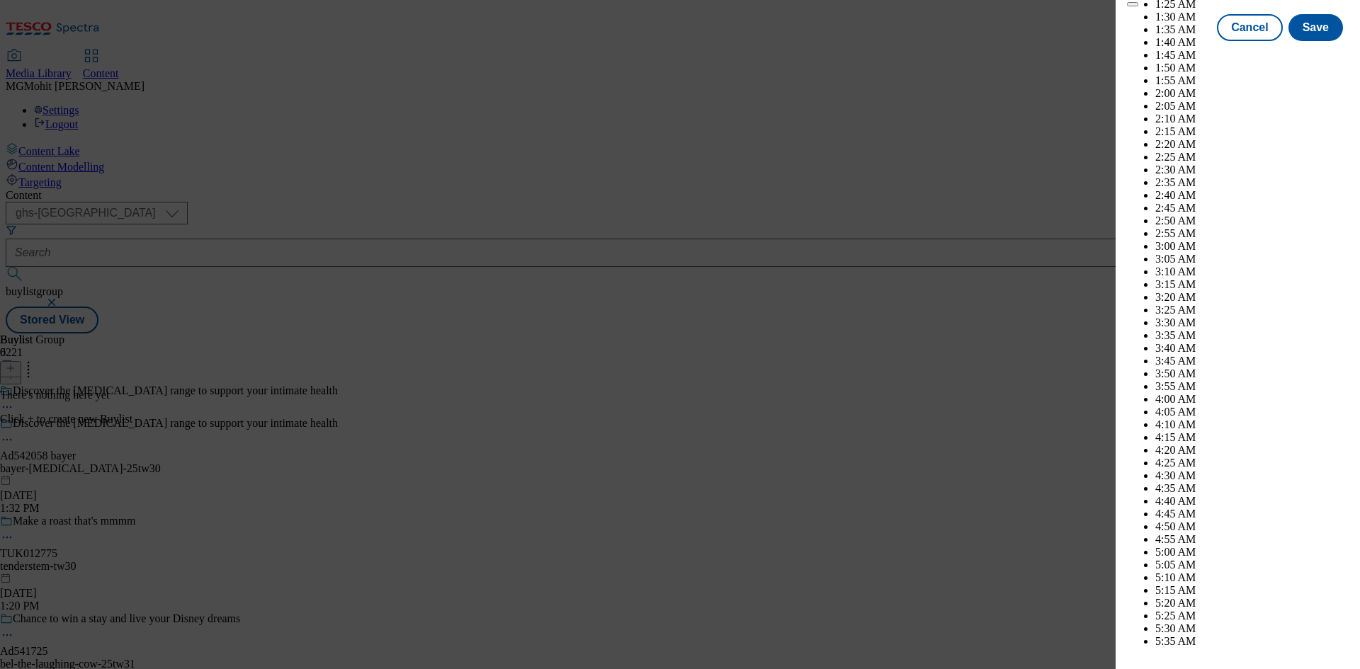
scroll to position [4233, 0]
select select "December"
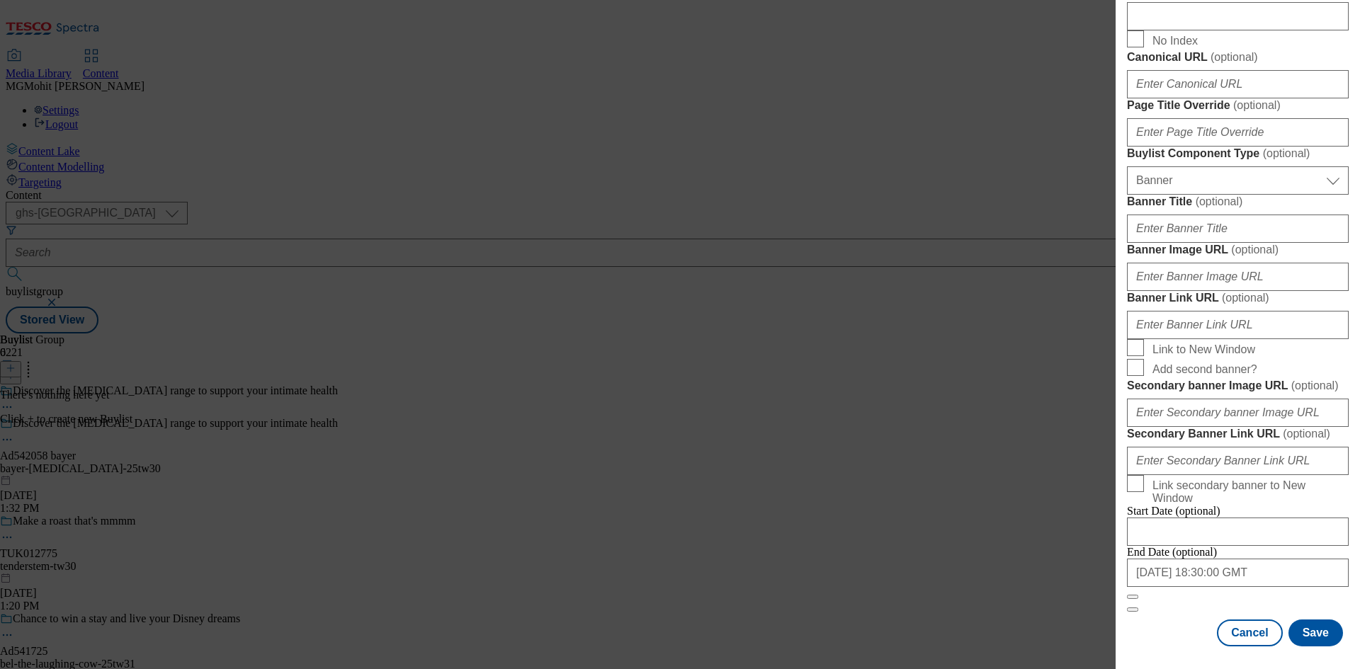
click at [1152, 598] on div "End Date (optional) 2025-12-26 18:30:00 GMT" at bounding box center [1238, 573] width 222 height 54
click at [1300, 630] on button "Save" at bounding box center [1315, 633] width 55 height 27
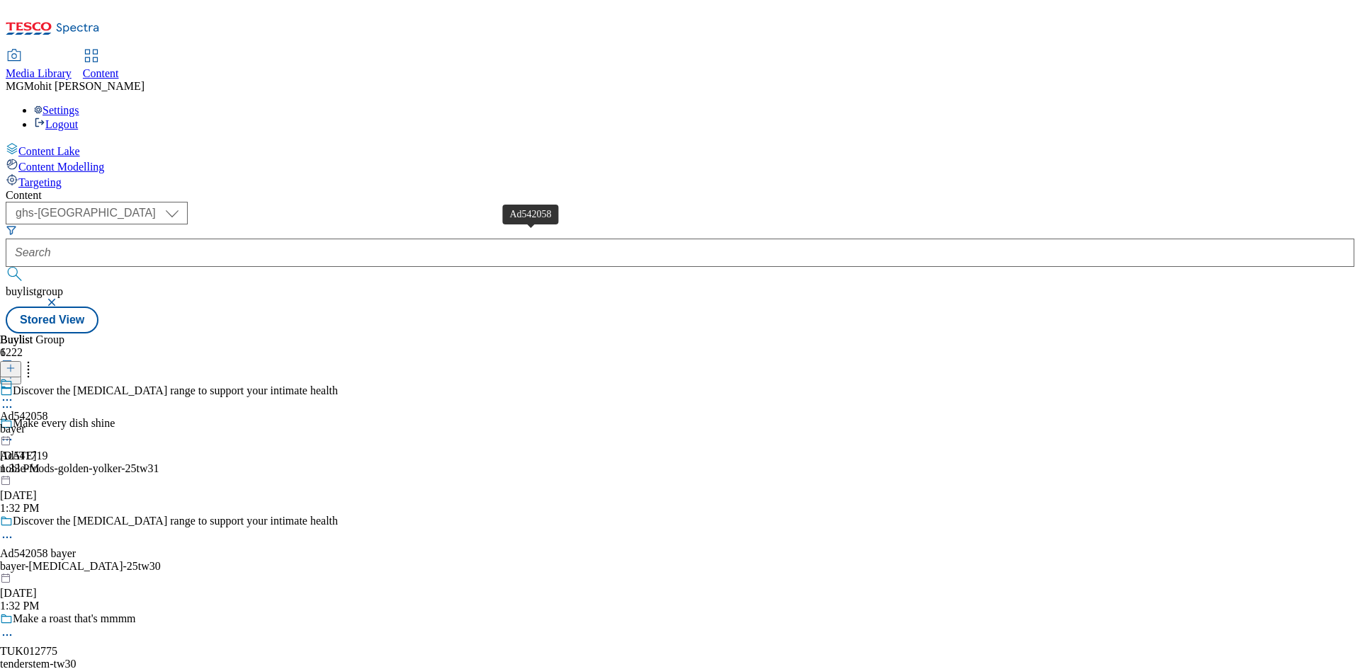
click at [48, 410] on div "Ad542058" at bounding box center [24, 416] width 48 height 13
click at [16, 363] on icon at bounding box center [11, 368] width 10 height 10
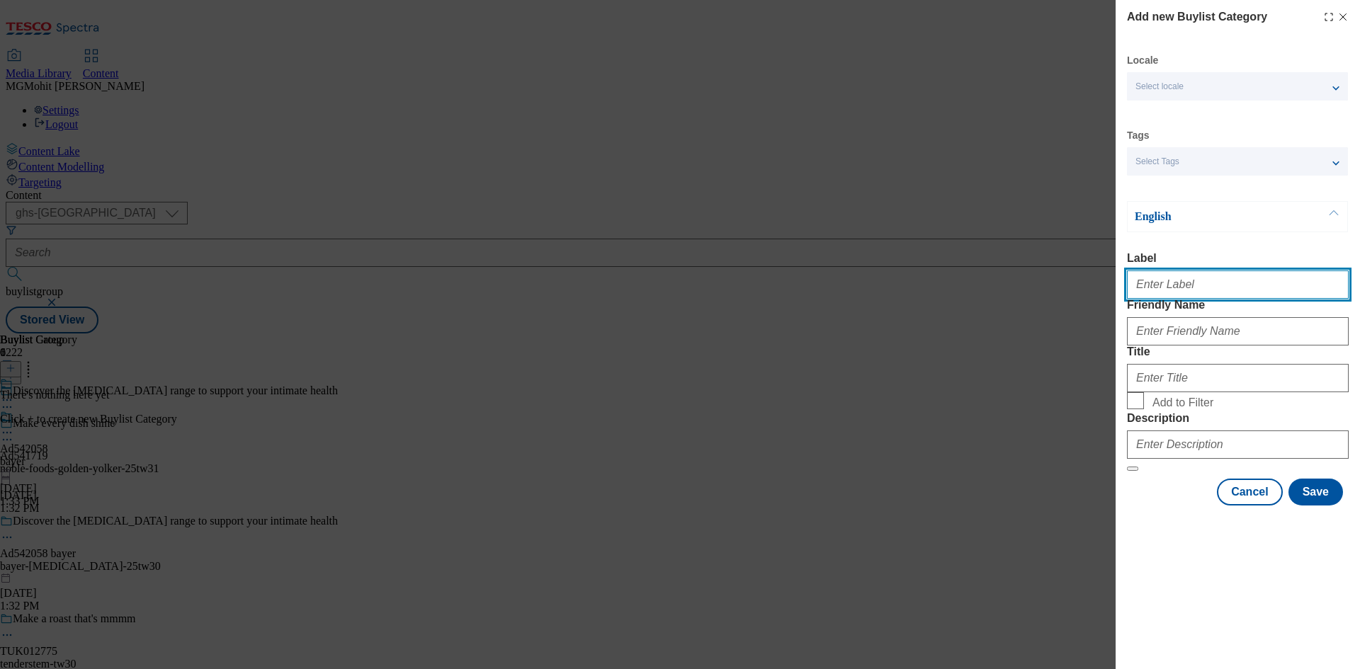
click at [1171, 293] on input "Label" at bounding box center [1238, 285] width 222 height 28
paste input "Ad542058"
type input "Ad542058"
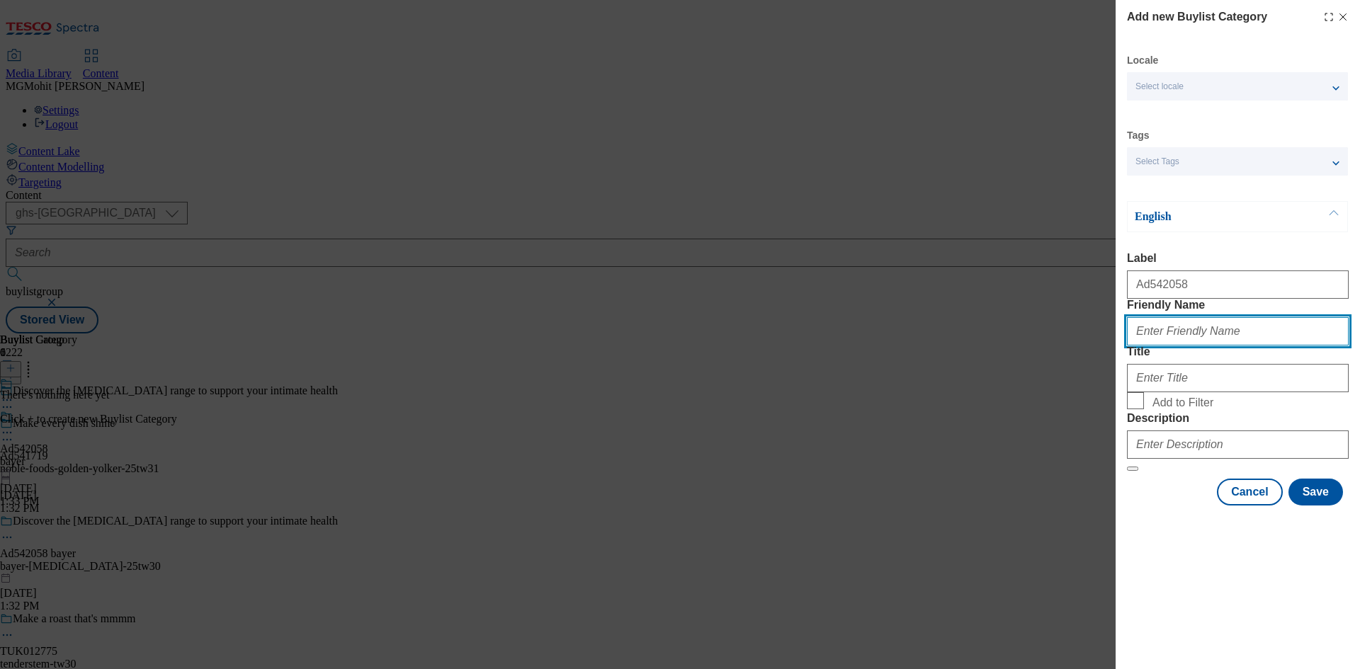
paste input "bayer-canesten"
type input "bayer-canesten"
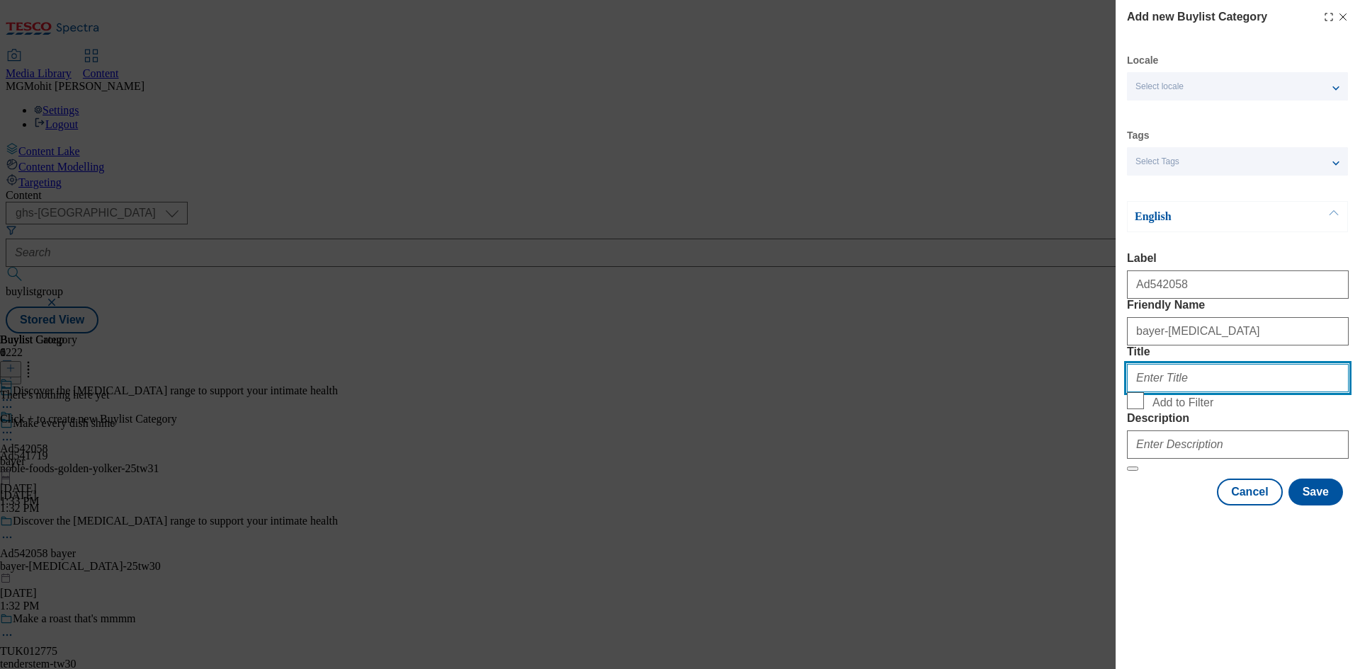
click at [1161, 392] on input "Title" at bounding box center [1238, 378] width 222 height 28
paste input "Bayer"
type input "Bayer"
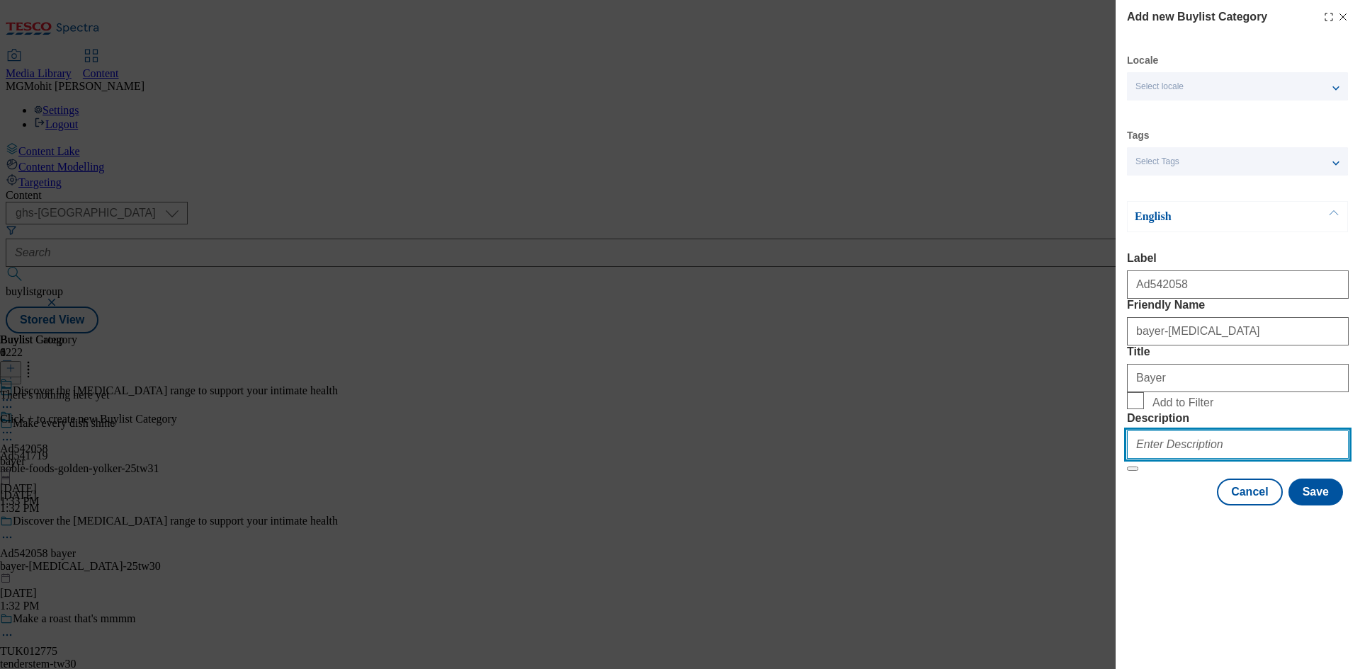
click at [1165, 459] on input "Description" at bounding box center [1238, 445] width 222 height 28
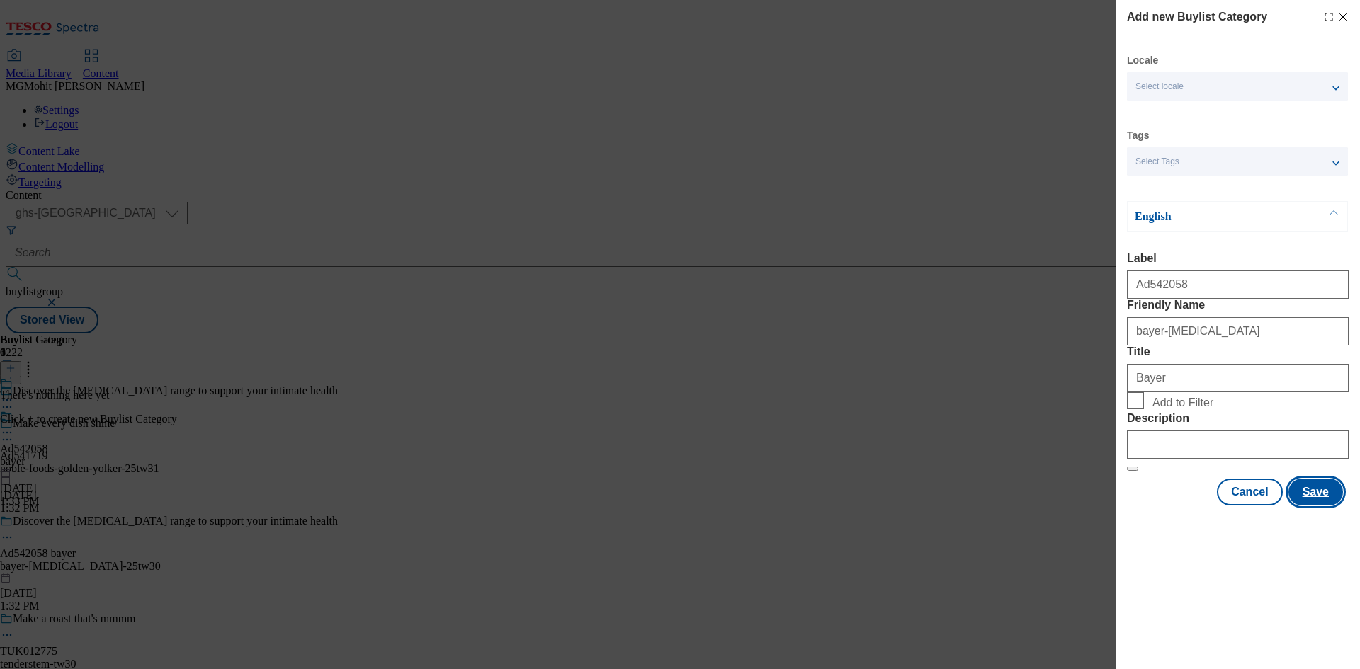
click at [1317, 506] on button "Save" at bounding box center [1315, 492] width 55 height 27
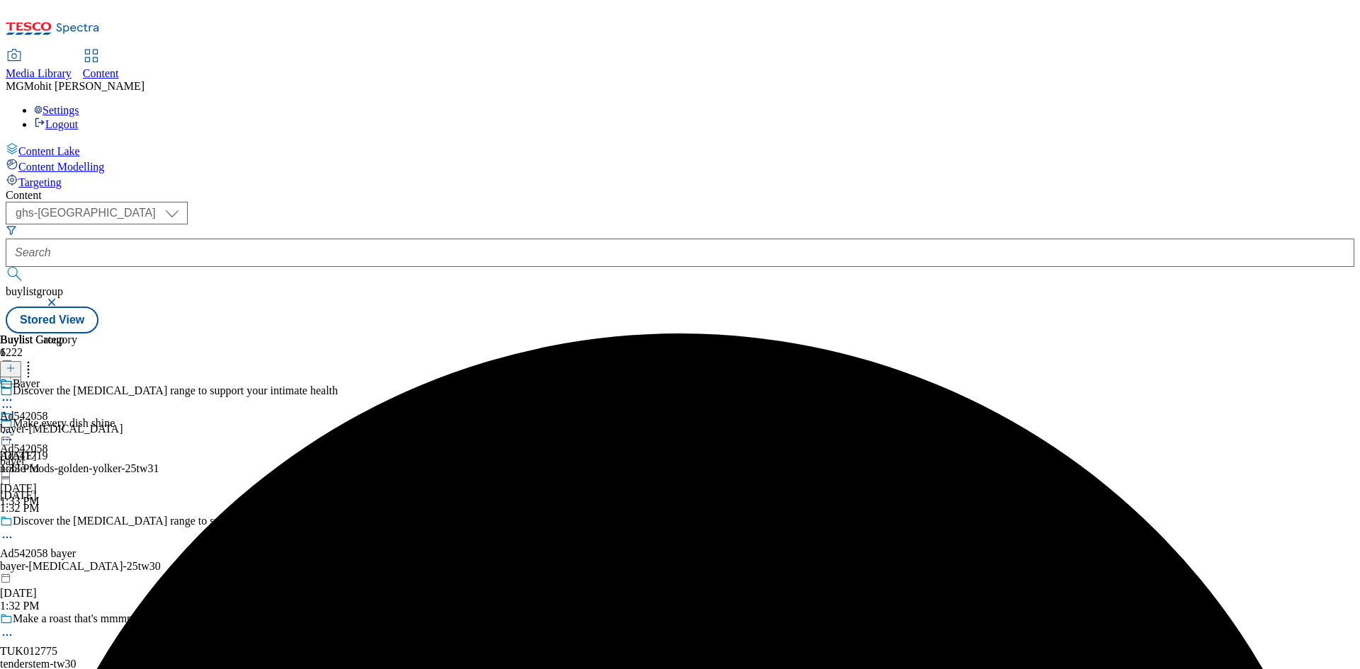
click at [123, 423] on div "bayer-canesten" at bounding box center [61, 429] width 123 height 13
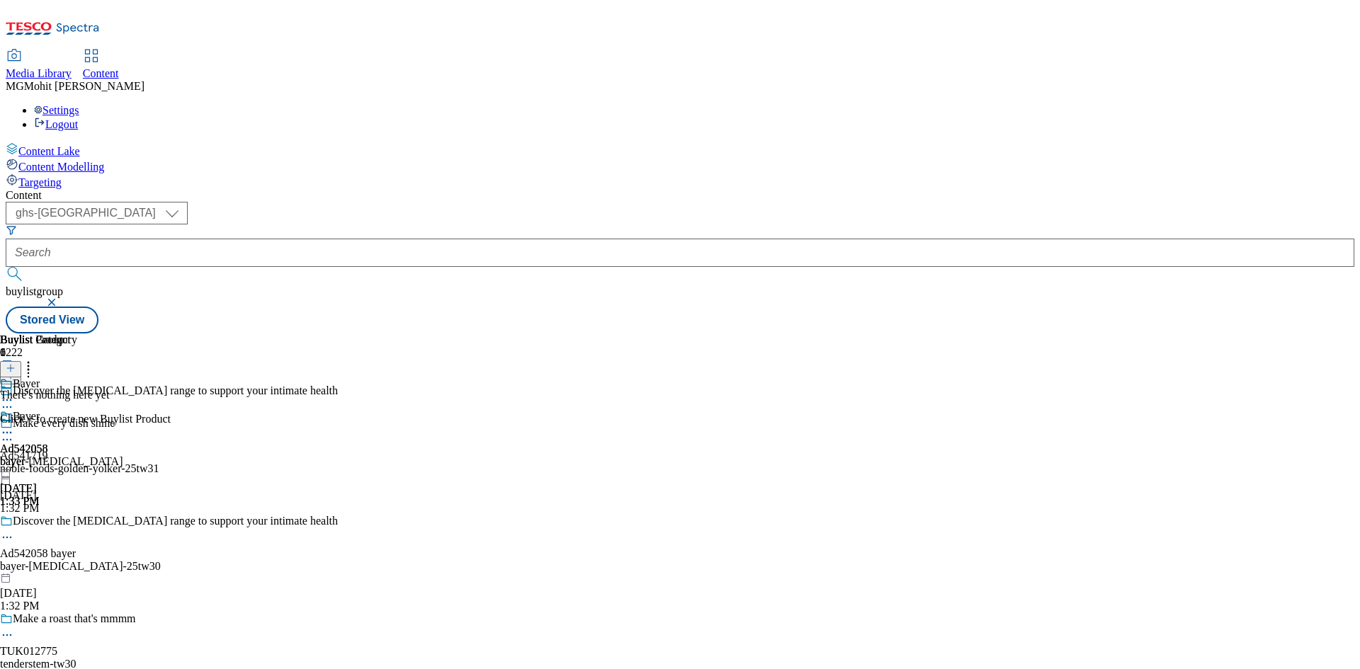
click at [16, 363] on icon at bounding box center [11, 368] width 10 height 10
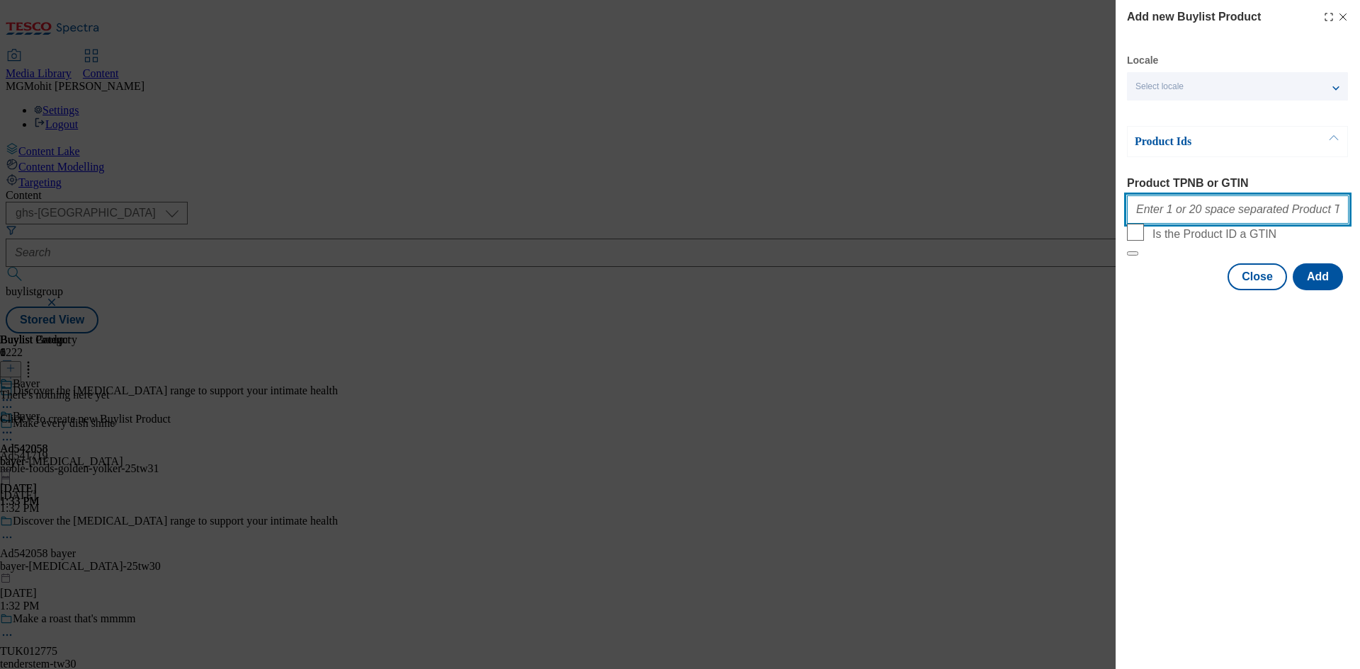
click at [1147, 212] on input "Product TPNB or GTIN" at bounding box center [1238, 209] width 222 height 28
paste input "92660731 89975602 88705069 77380744 77380779 50382444 53236548 79660923 8870506…"
type input "92660731 89975602 88705069 77380744 77380779 50382444 53236548 79660923 8870506…"
click at [1326, 290] on button "Add" at bounding box center [1318, 276] width 50 height 27
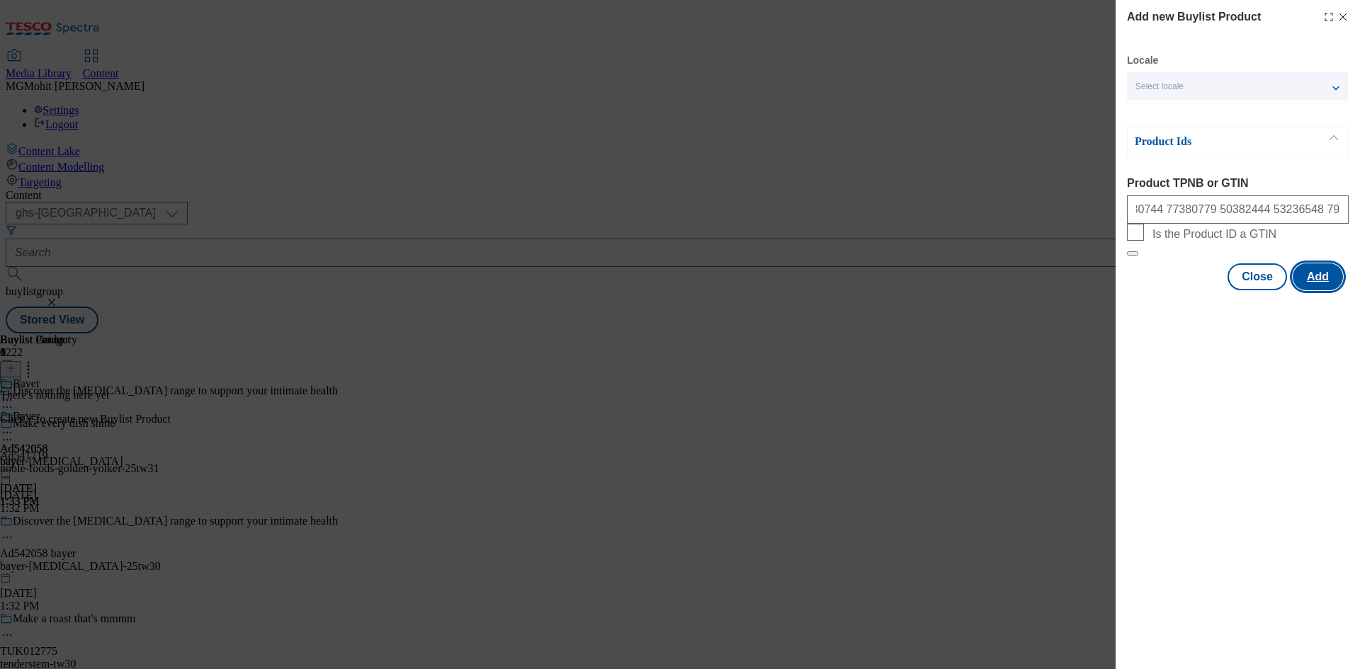
scroll to position [0, 0]
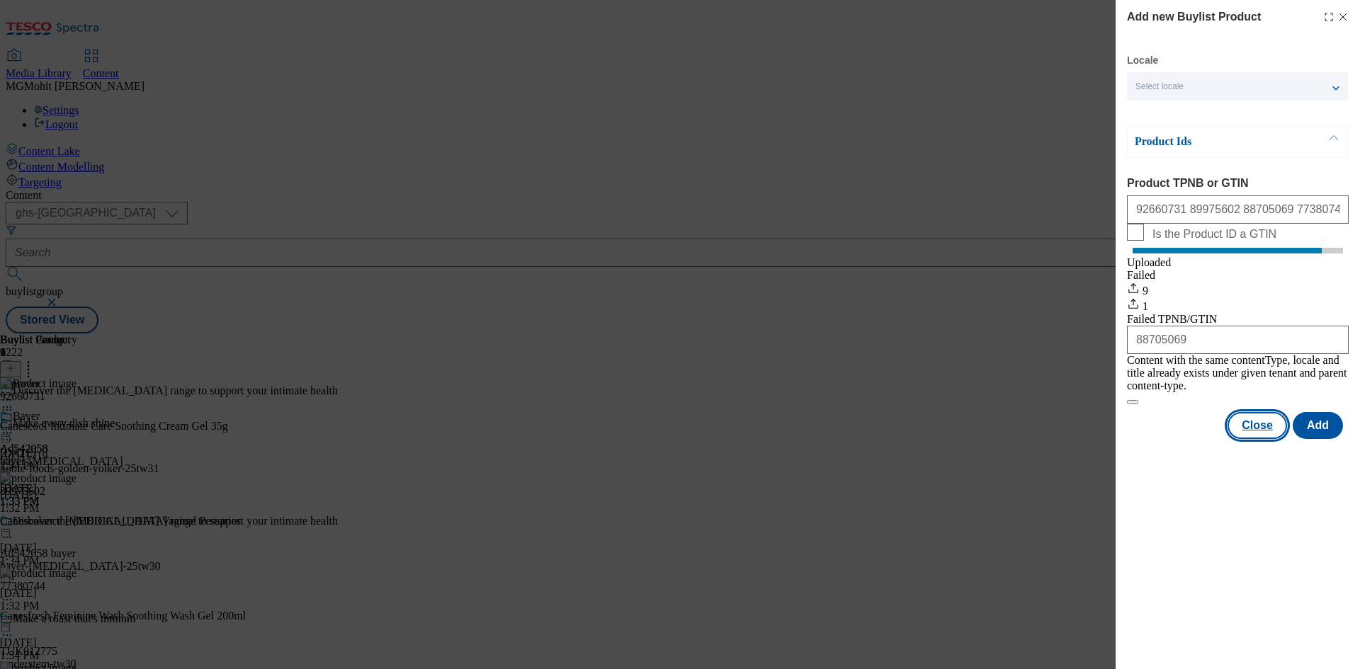
click at [1263, 428] on button "Close" at bounding box center [1256, 425] width 59 height 27
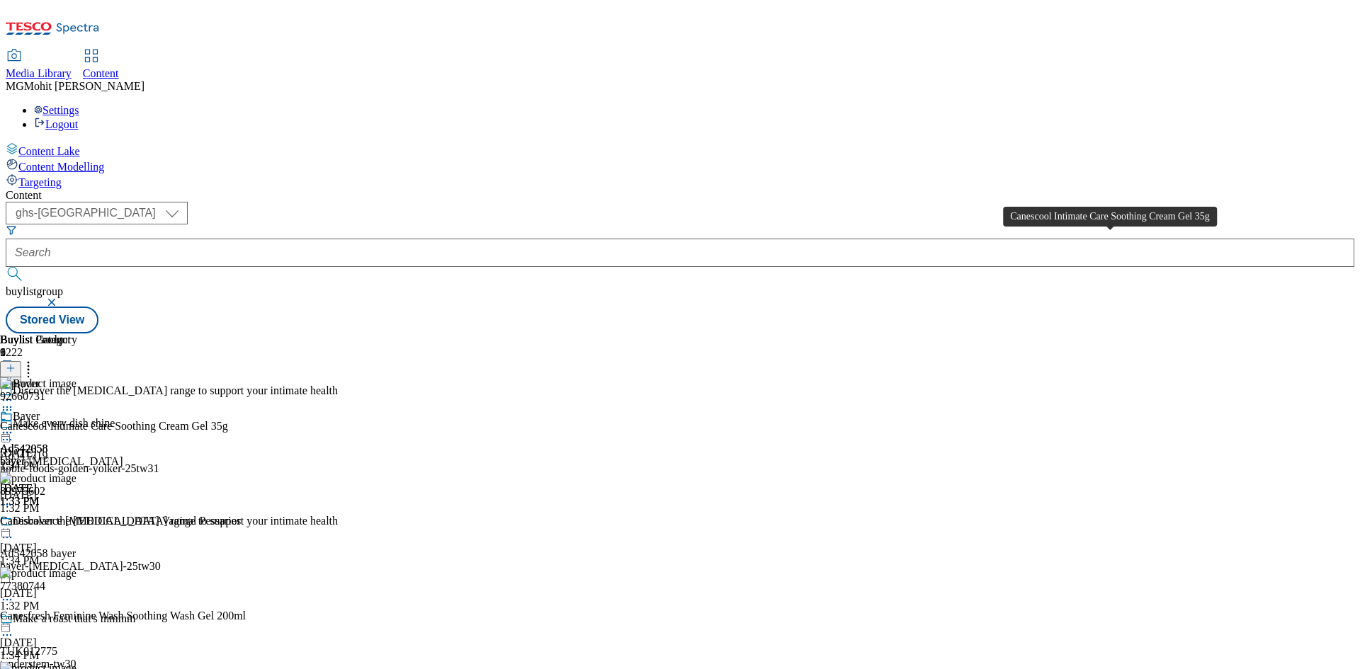
click at [228, 420] on div "Canescool Intimate Care Soothing Cream Gel 35g" at bounding box center [114, 426] width 228 height 13
click at [14, 426] on icon at bounding box center [7, 433] width 14 height 14
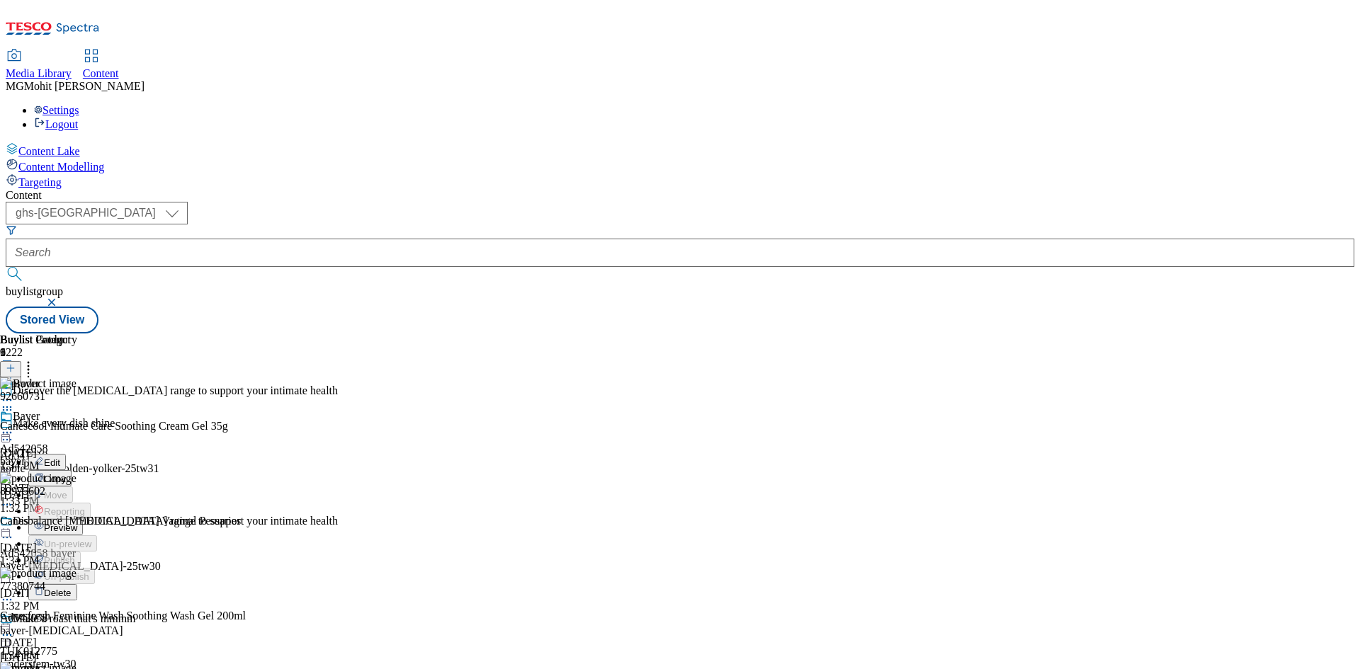
click at [60, 458] on span "Edit" at bounding box center [52, 463] width 16 height 11
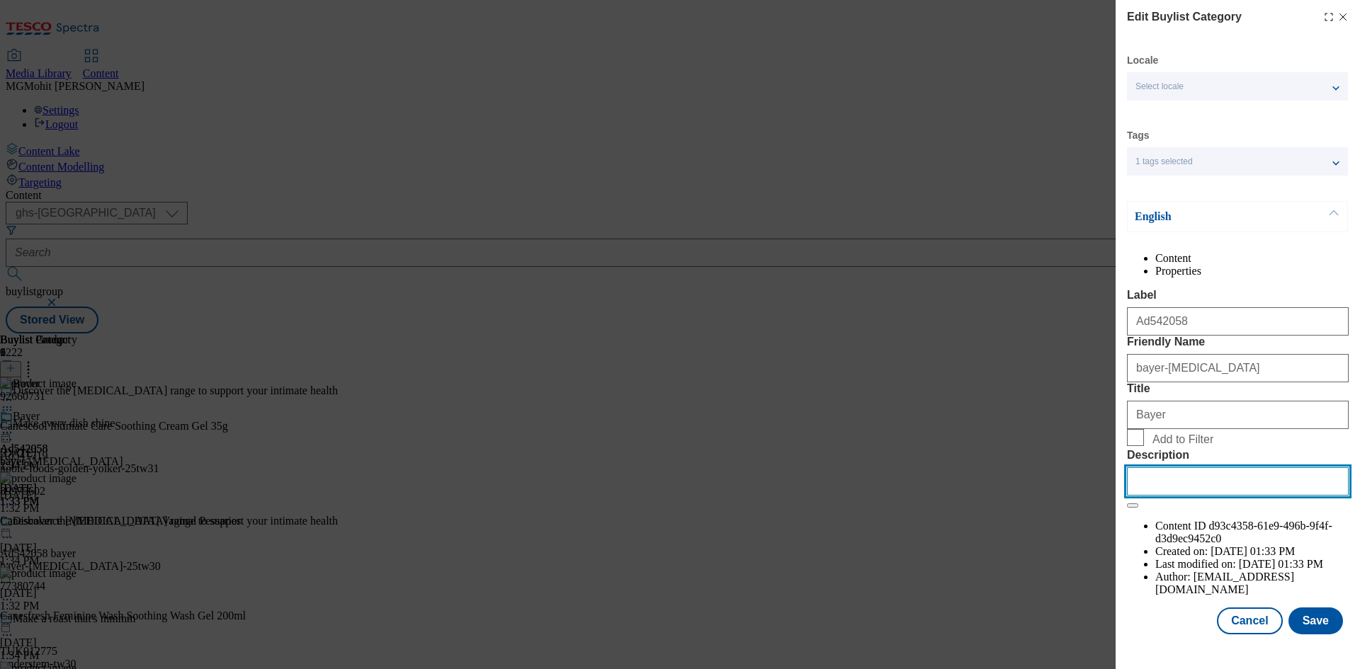
click at [1154, 496] on input "Description" at bounding box center [1238, 481] width 222 height 28
paste input "Canescool Intimate Care Soothing Cream Gel 35g"
type input "Canescool Intimate Care Soothing Cream Gel 35g"
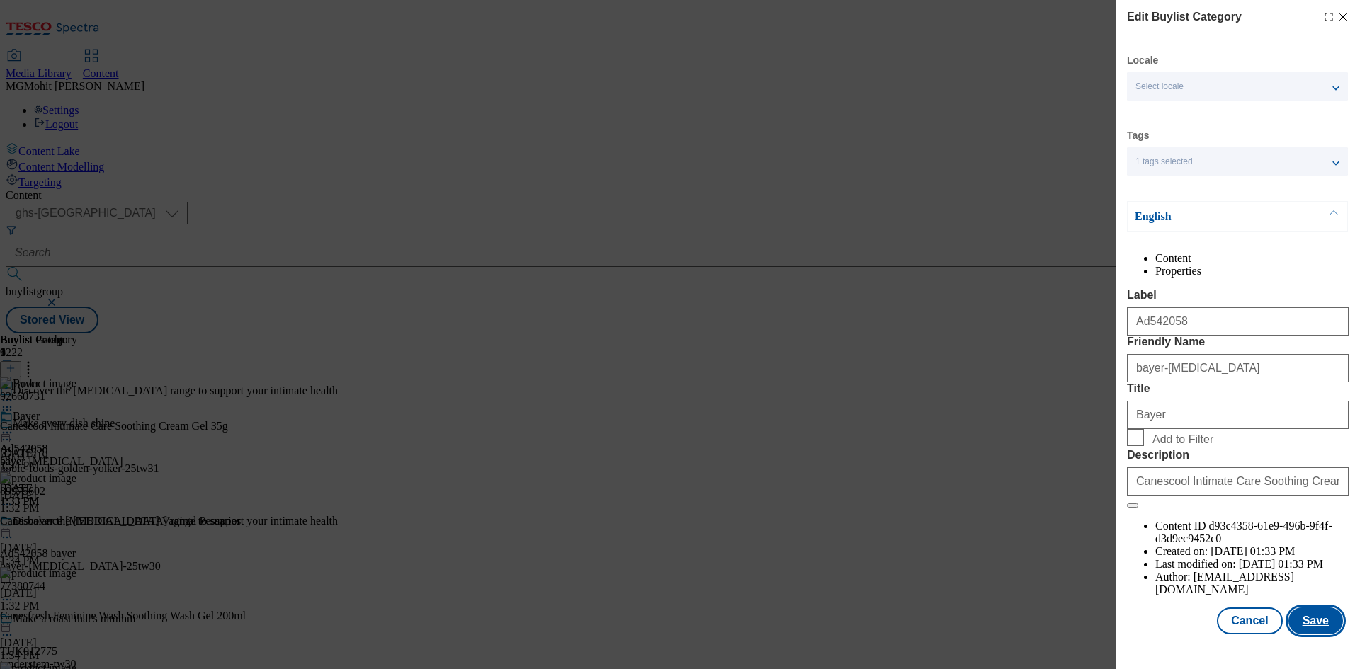
click at [1305, 632] on button "Save" at bounding box center [1315, 621] width 55 height 27
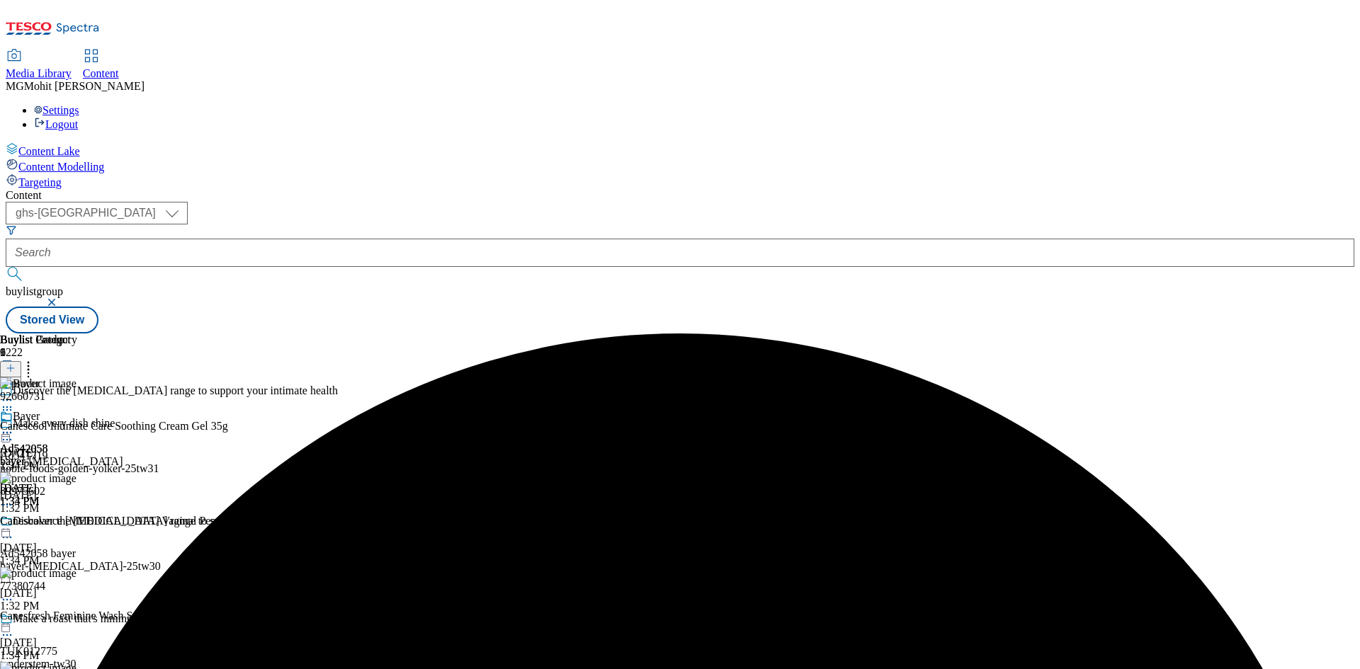
click at [14, 426] on icon at bounding box center [7, 433] width 14 height 14
click at [60, 458] on span "Edit" at bounding box center [52, 463] width 16 height 11
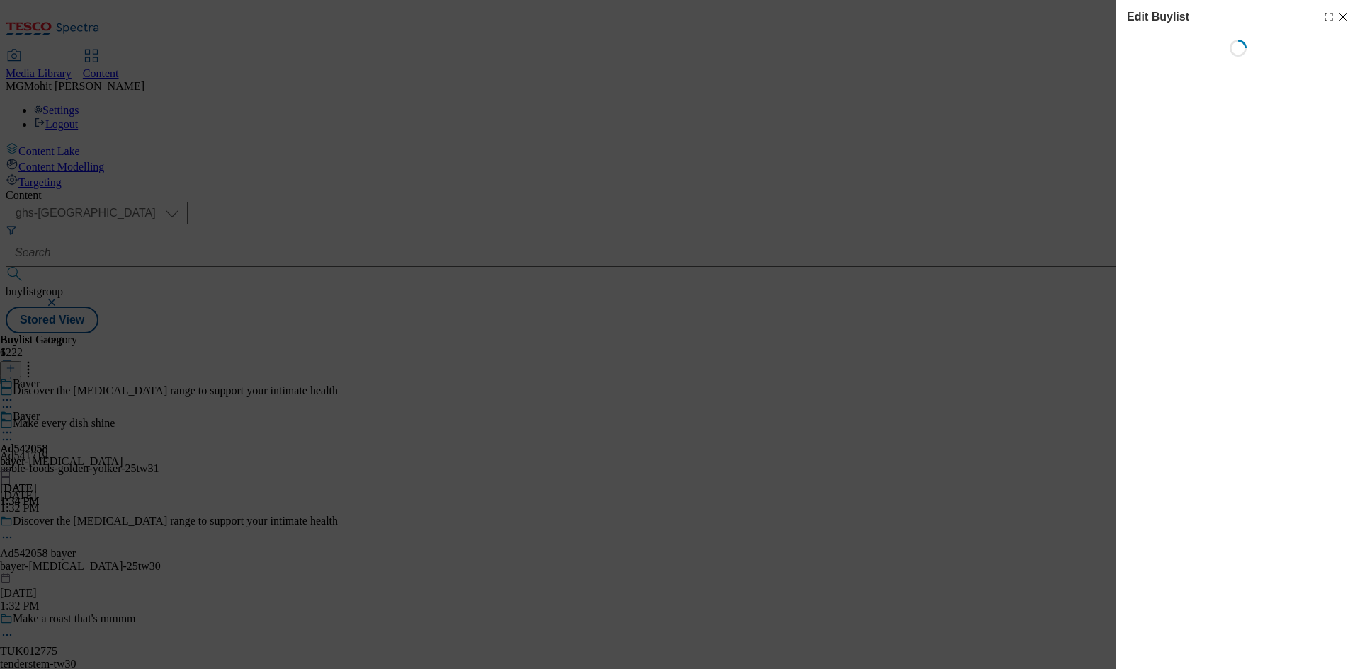
select select "tactical"
select select "supplier funded short term 1-3 weeks"
select select "dunnhumby"
select select "Banner"
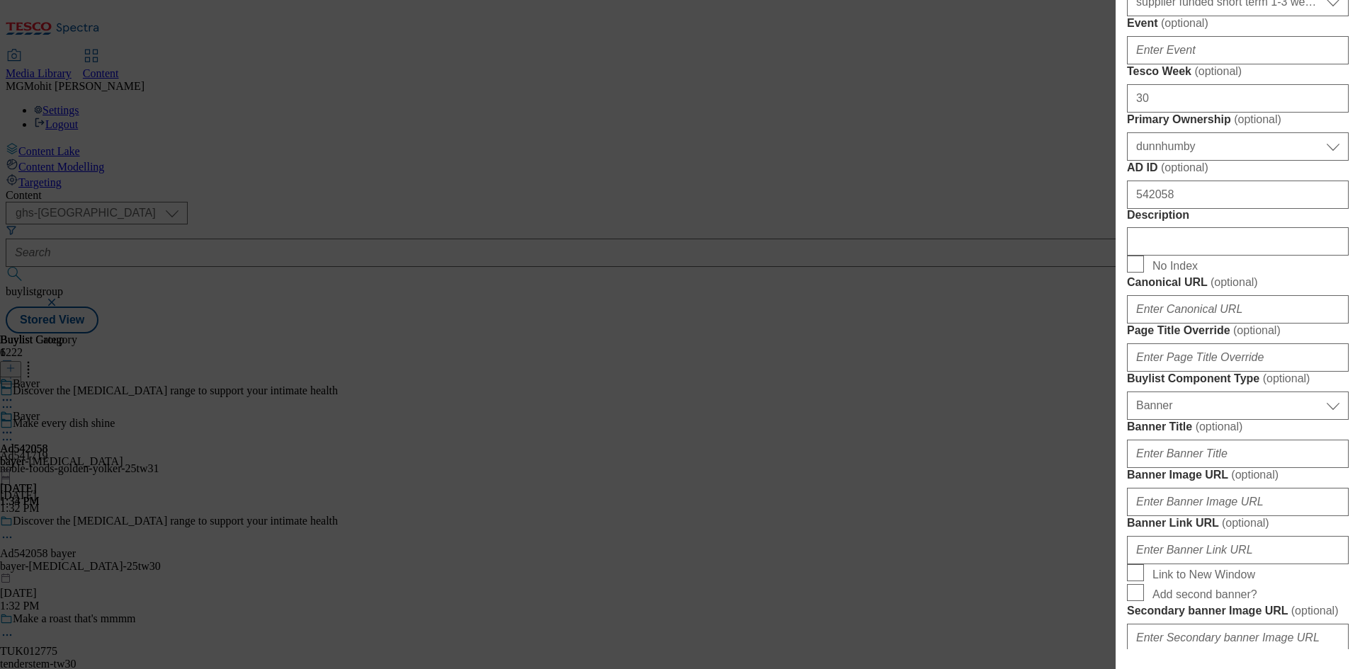
scroll to position [779, 0]
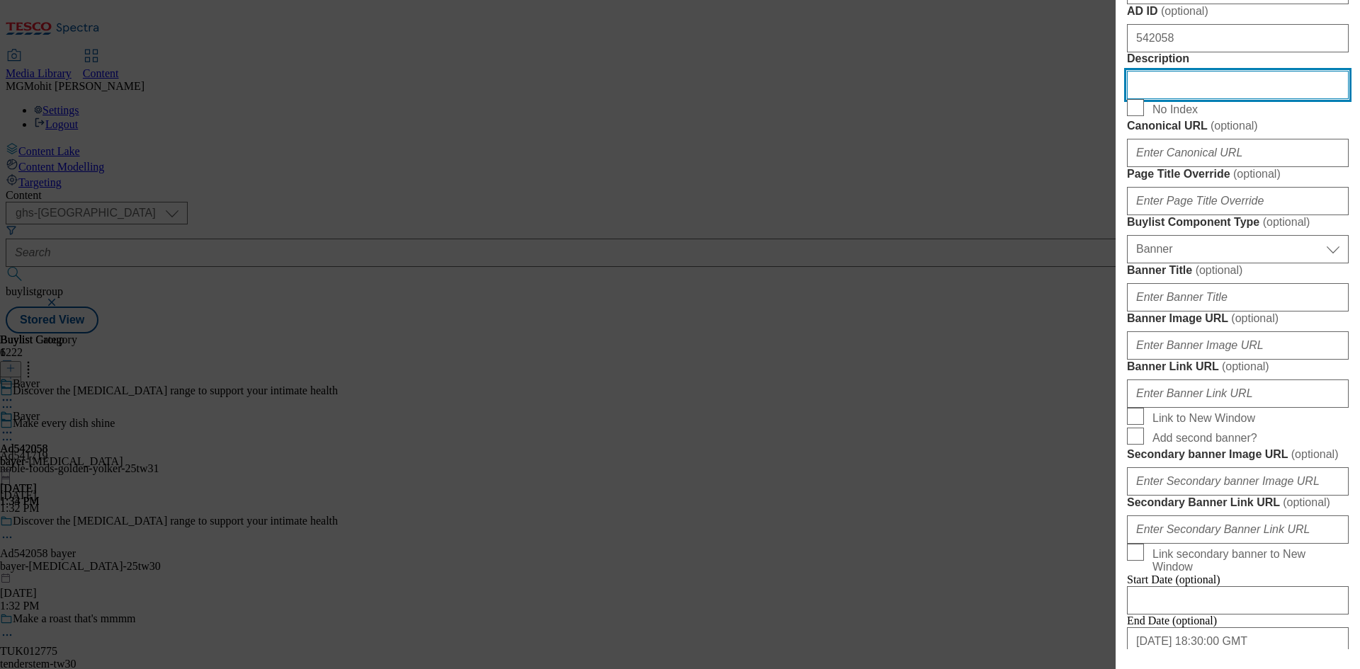
click at [1174, 99] on input "Description" at bounding box center [1238, 85] width 222 height 28
paste input "Canescool Intimate Care Soothing Cream Gel 35g"
paste input "Modal"
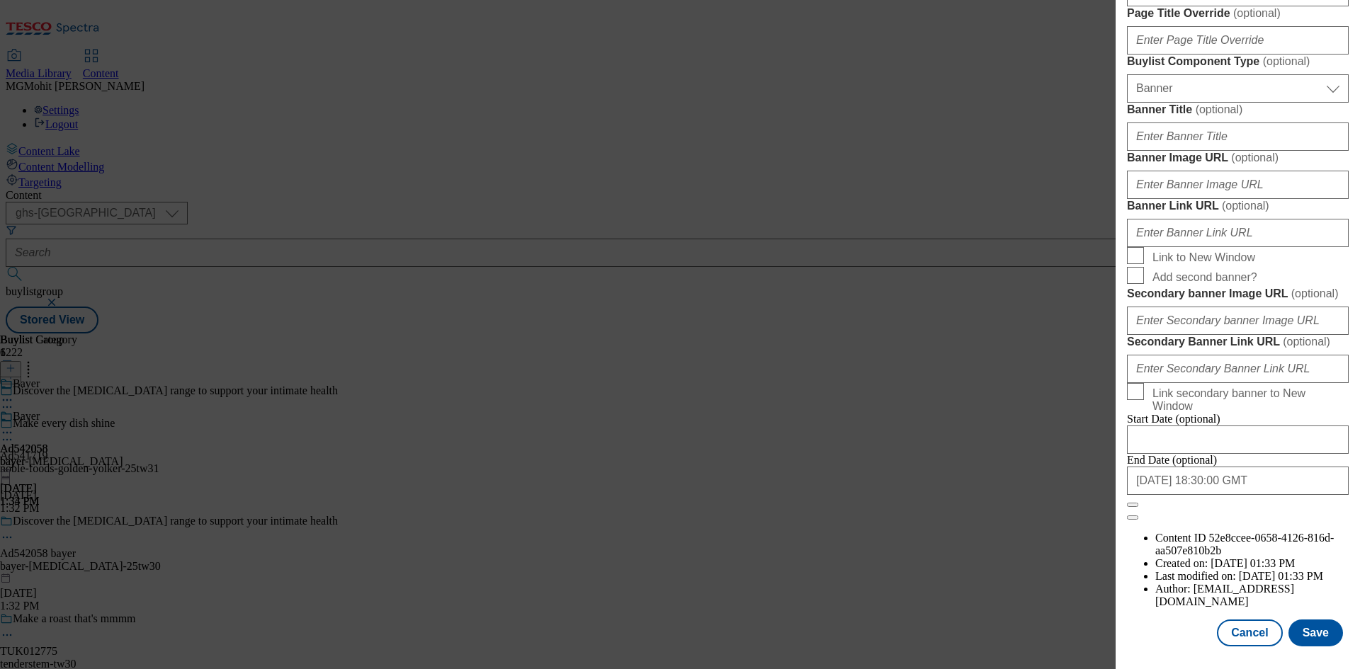
scroll to position [1466, 0]
type input "Canescool Intimate Care Soothing Cream Gel 35g"
click at [1307, 632] on button "Save" at bounding box center [1315, 633] width 55 height 27
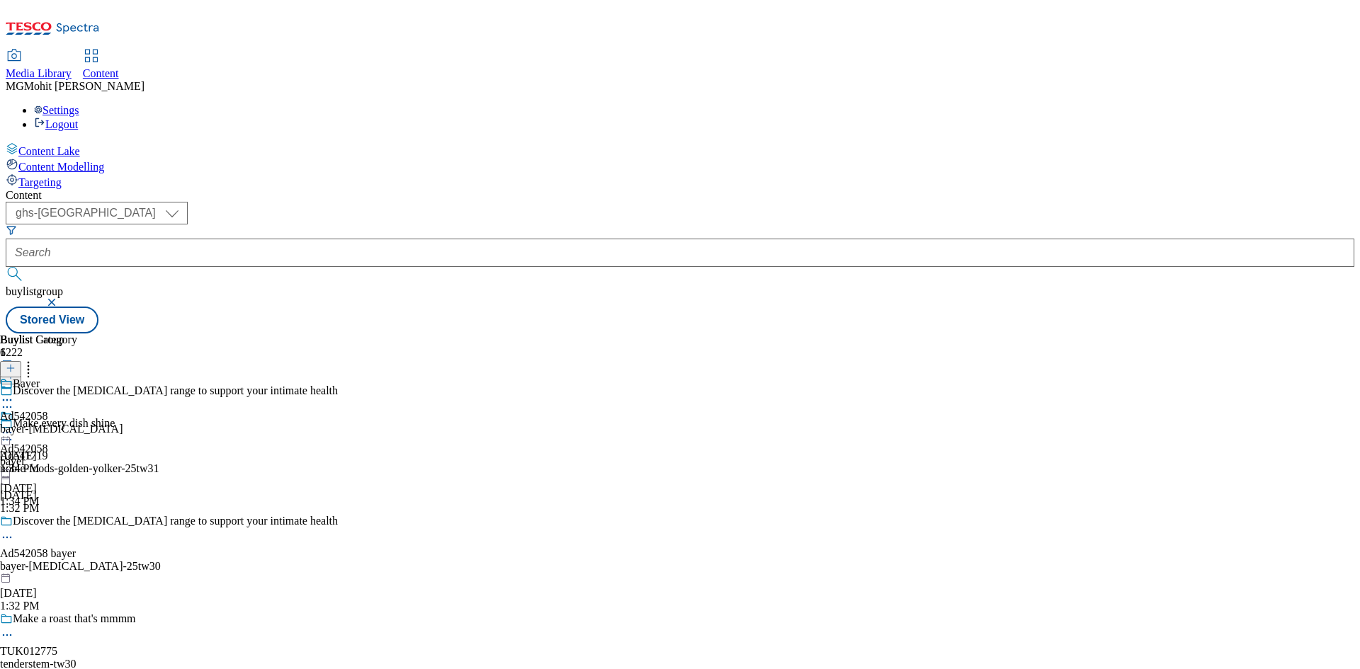
click at [14, 530] on icon at bounding box center [7, 537] width 14 height 14
click at [60, 562] on span "Edit" at bounding box center [52, 567] width 16 height 11
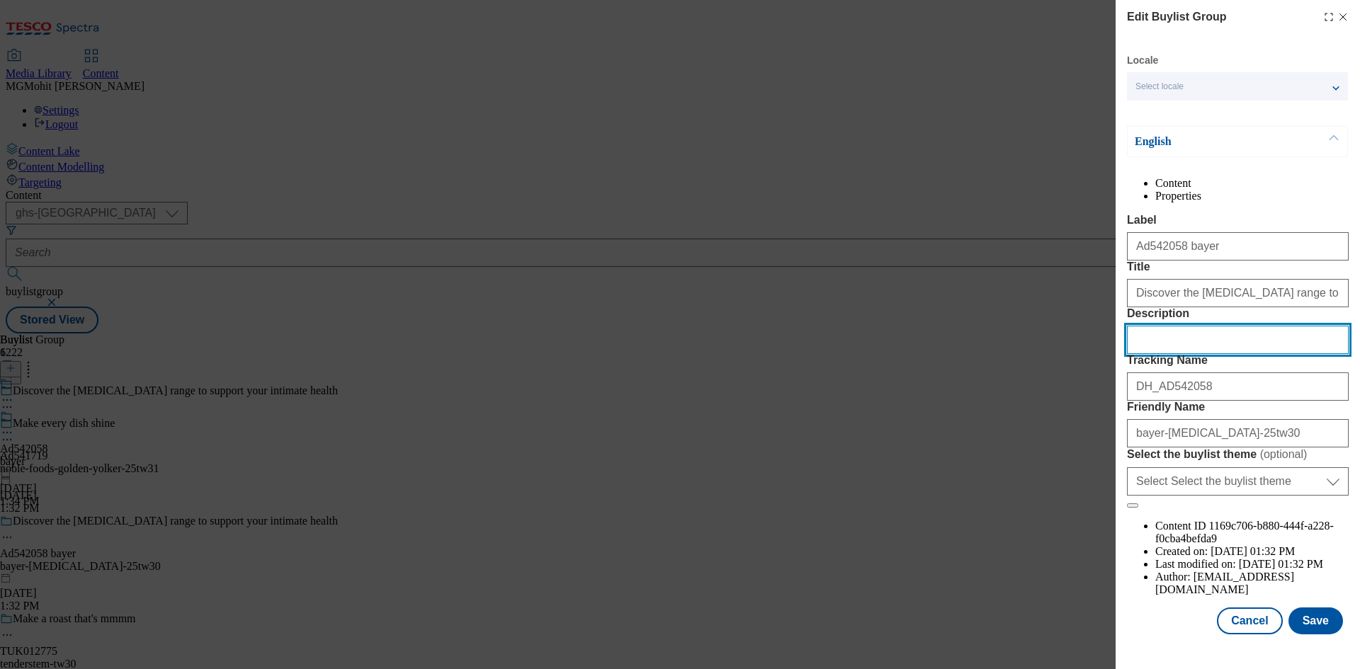
click at [1159, 354] on input "Description" at bounding box center [1238, 340] width 222 height 28
paste input "Canescool Intimate Care Soothing Cream Gel 35g"
type input "Canescool Intimate Care Soothing Cream Gel 35g"
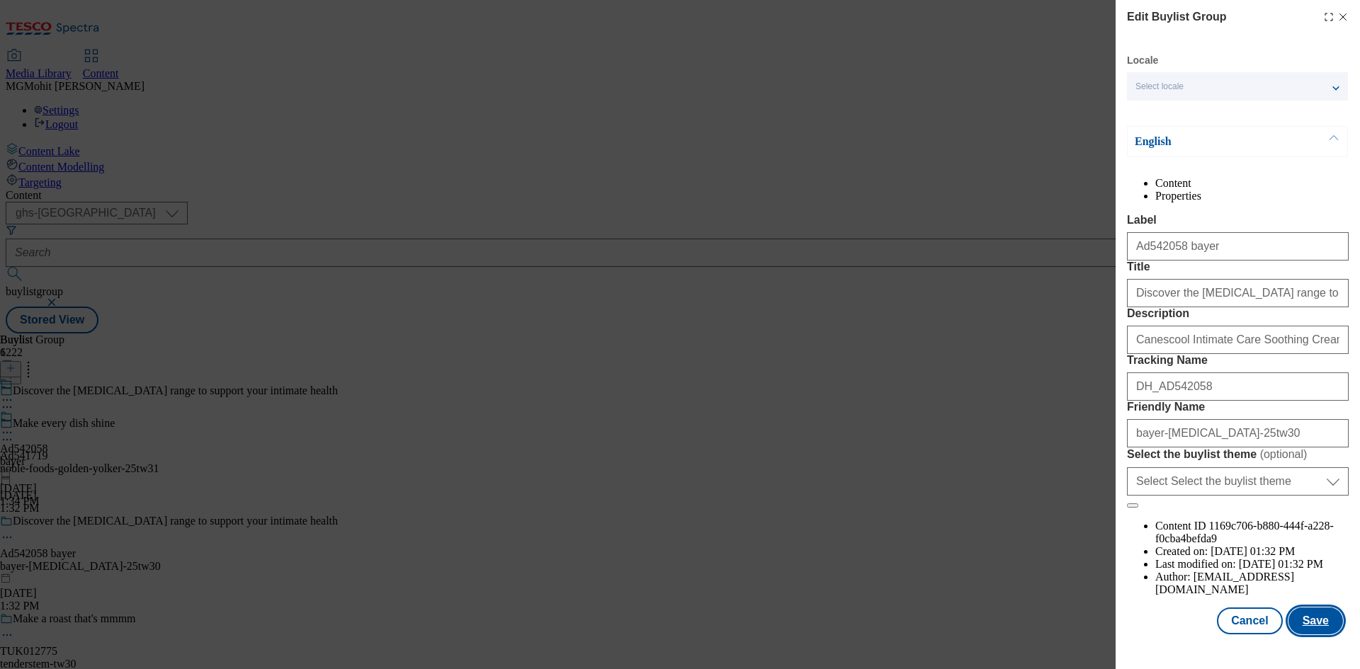
click at [1314, 630] on button "Save" at bounding box center [1315, 621] width 55 height 27
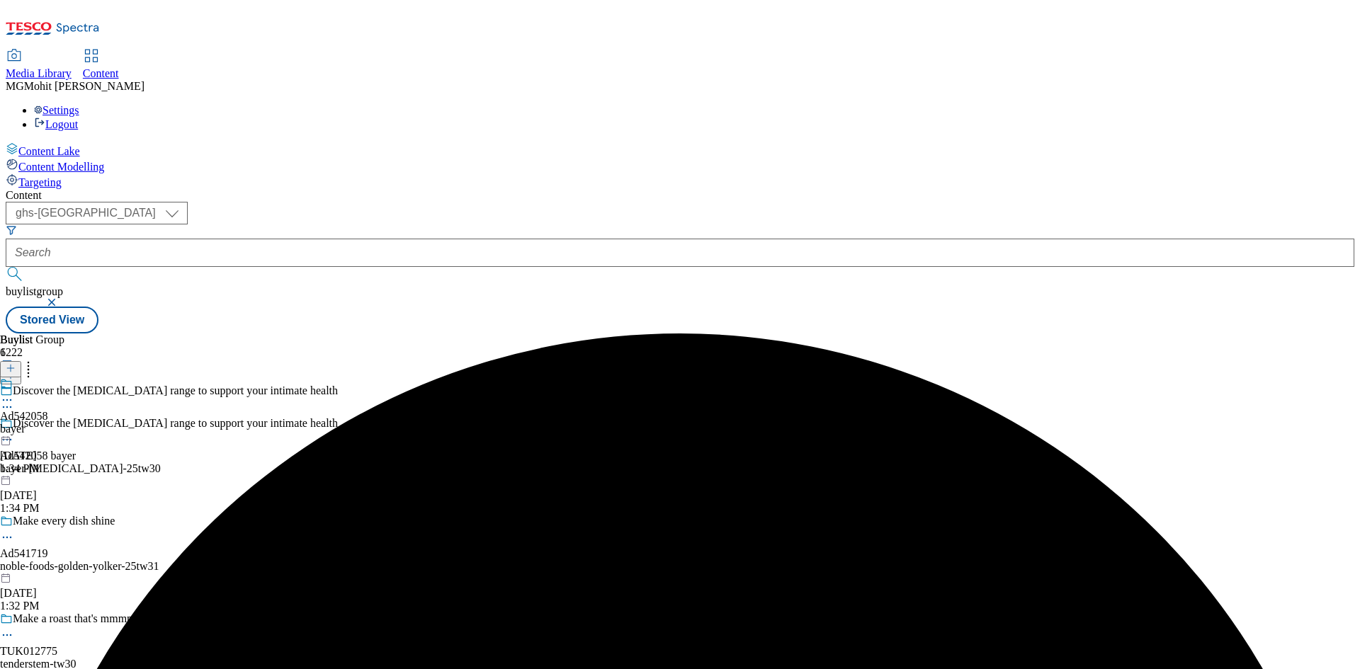
click at [14, 393] on icon at bounding box center [7, 400] width 14 height 14
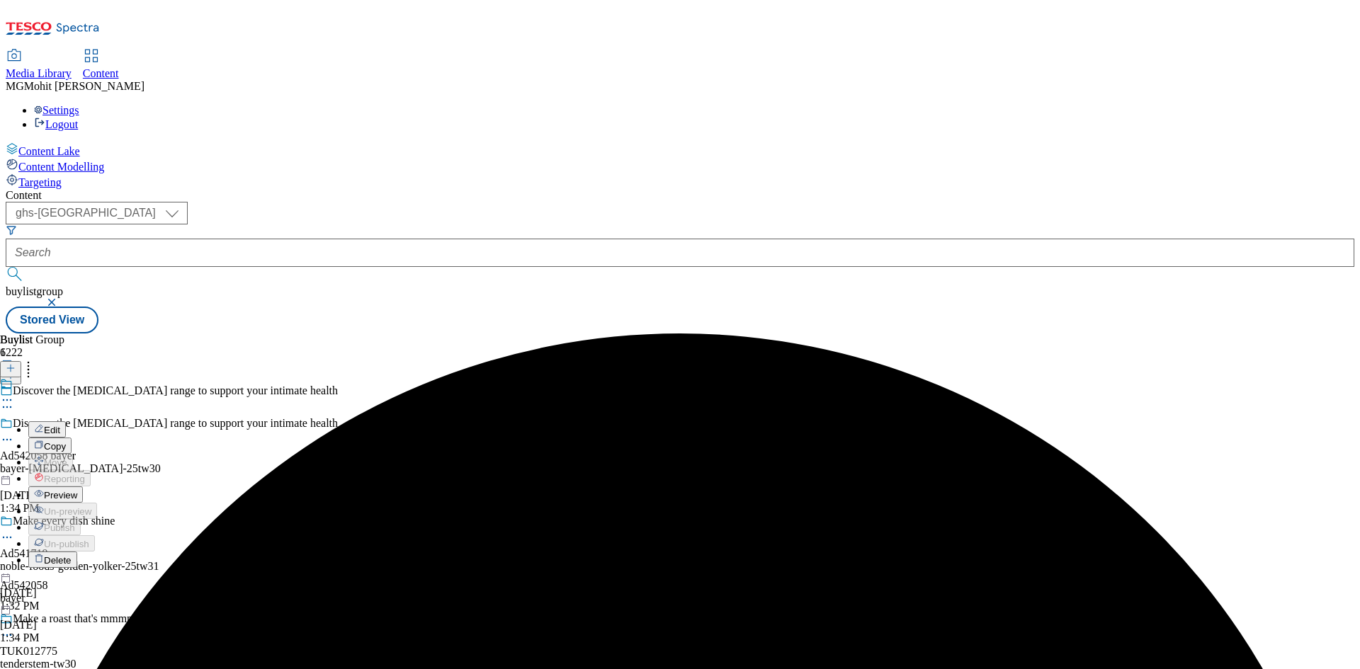
click at [77, 490] on span "Preview" at bounding box center [60, 495] width 33 height 11
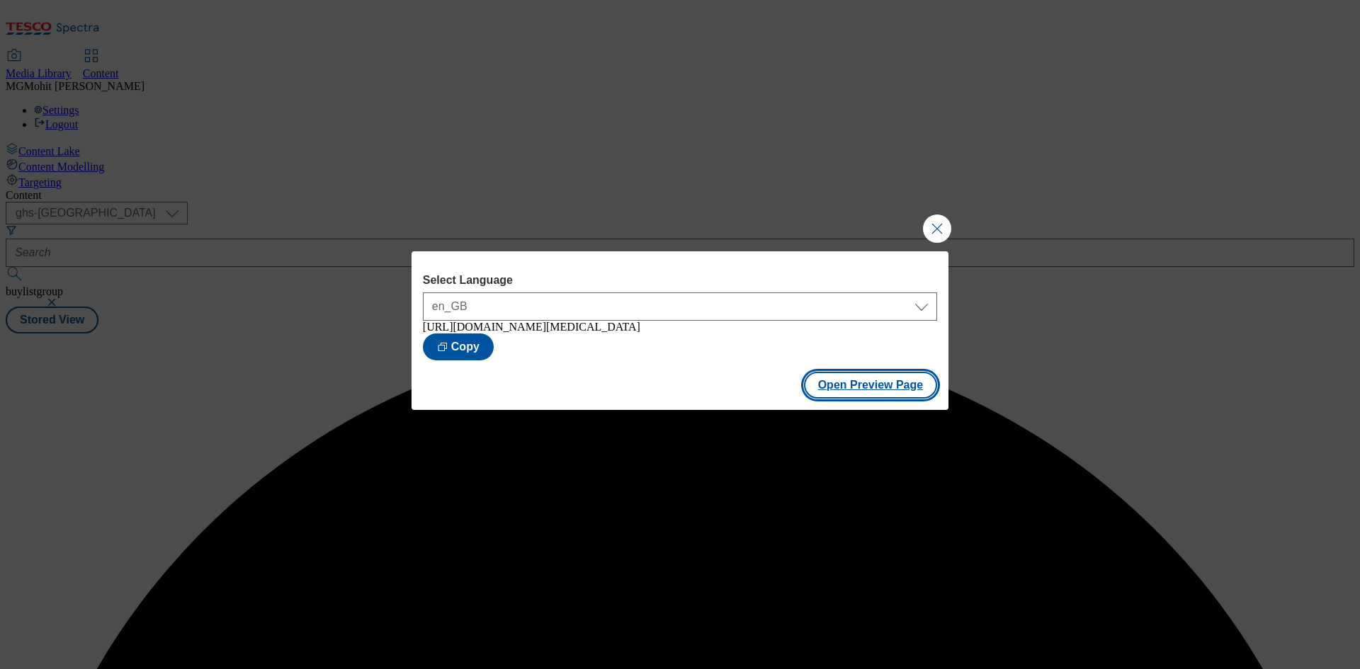
click at [860, 399] on button "Open Preview Page" at bounding box center [871, 385] width 134 height 27
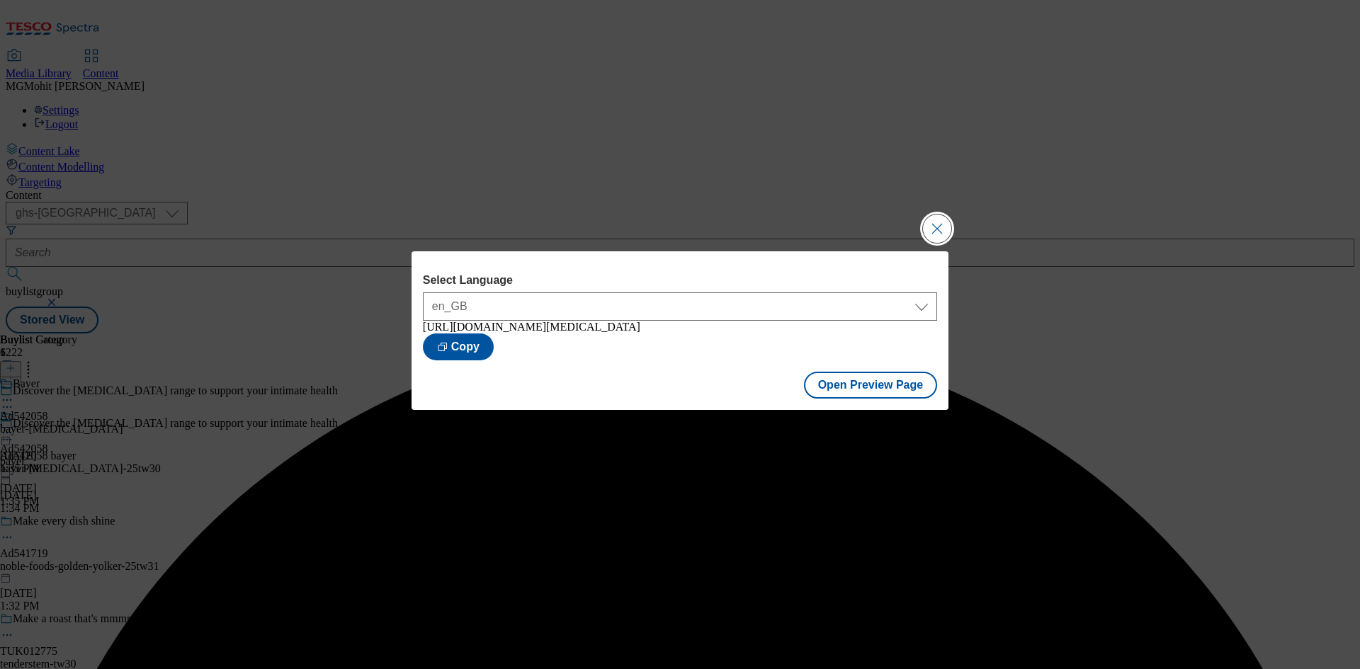
click at [933, 227] on button "Close Modal" at bounding box center [937, 229] width 28 height 28
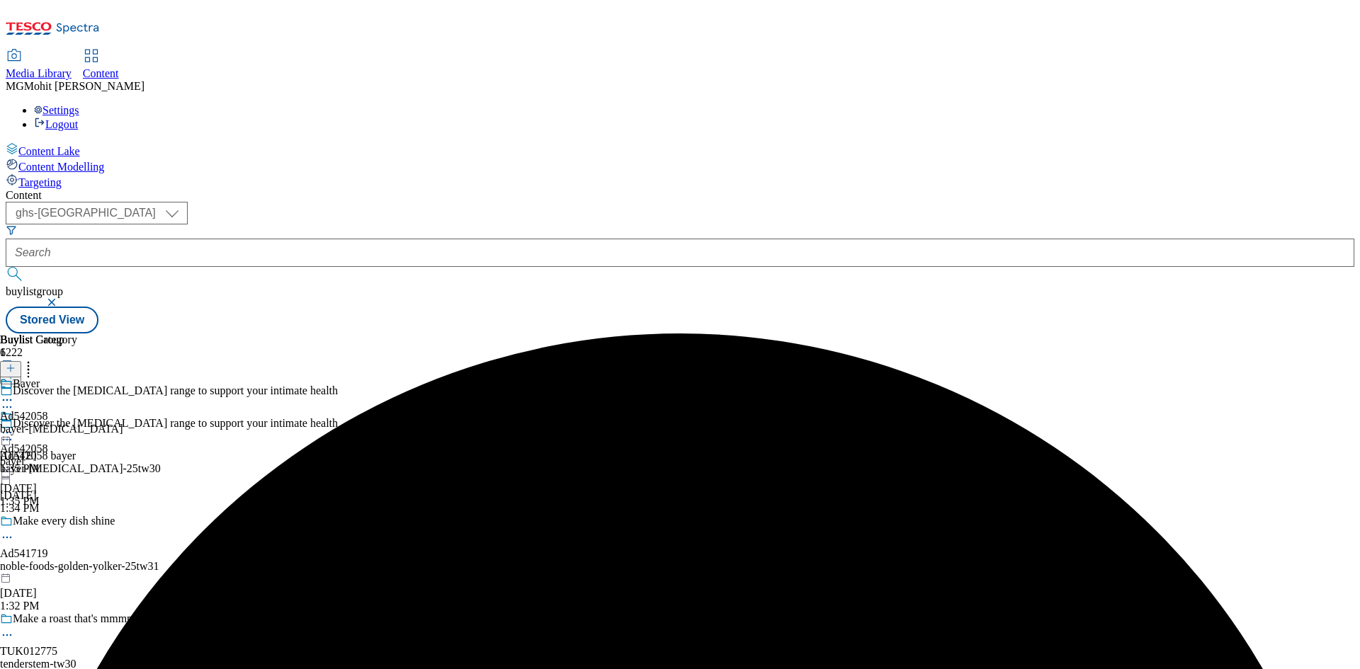
click at [14, 426] on icon at bounding box center [7, 433] width 14 height 14
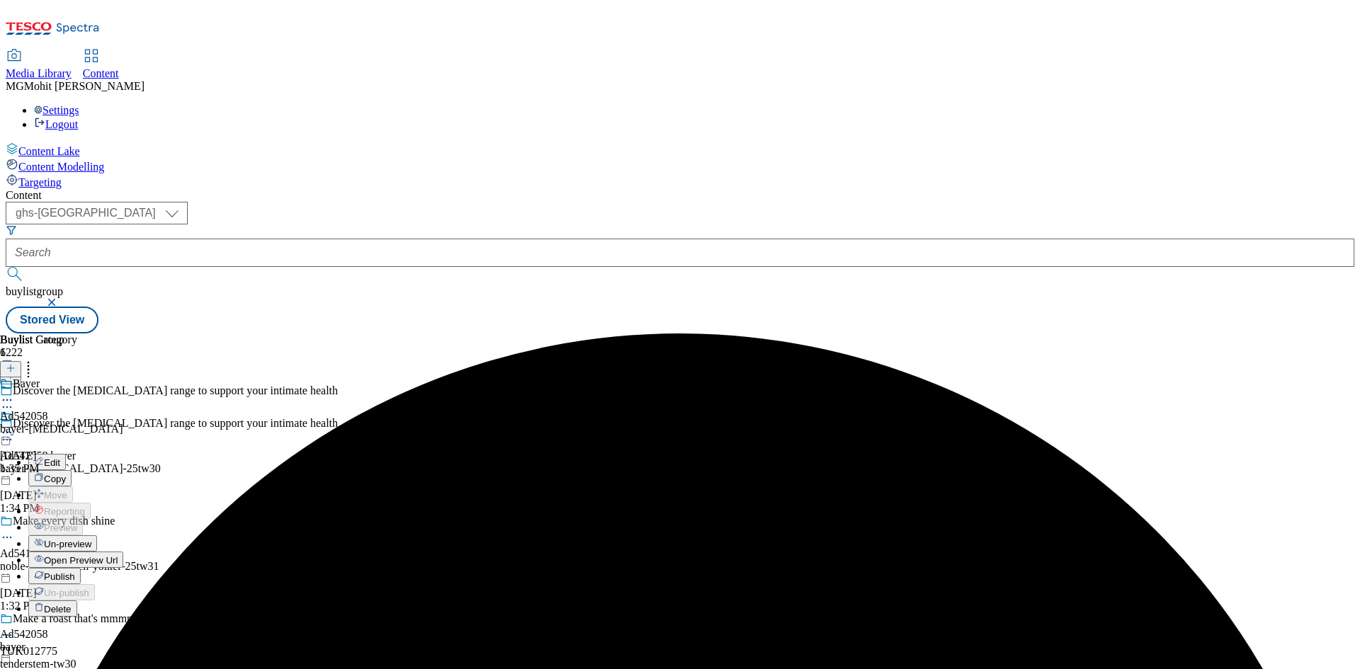
click at [75, 572] on span "Publish" at bounding box center [59, 577] width 31 height 11
